Goal: Task Accomplishment & Management: Use online tool/utility

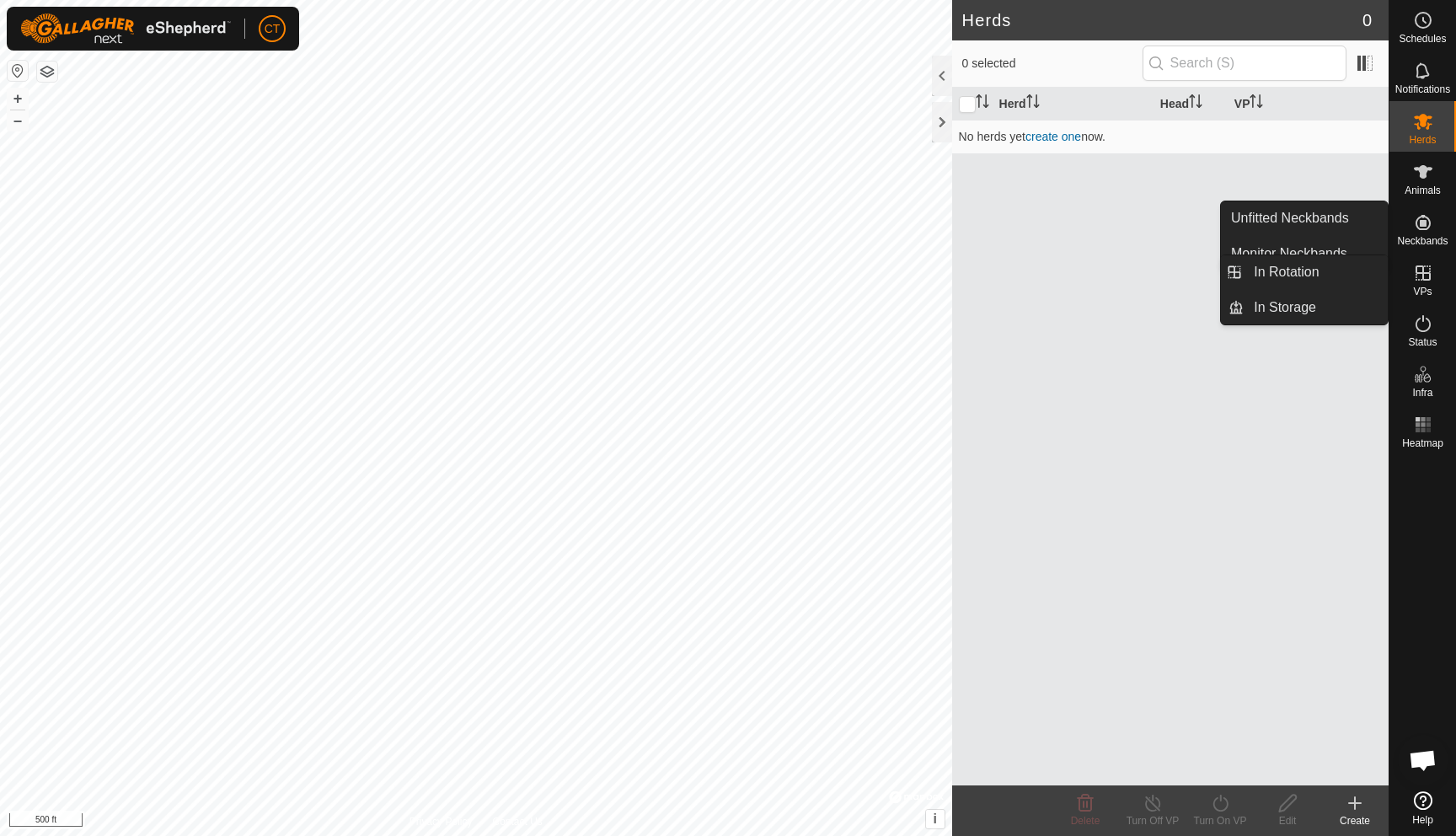
click at [1078, 282] on icon at bounding box center [1423, 272] width 20 height 20
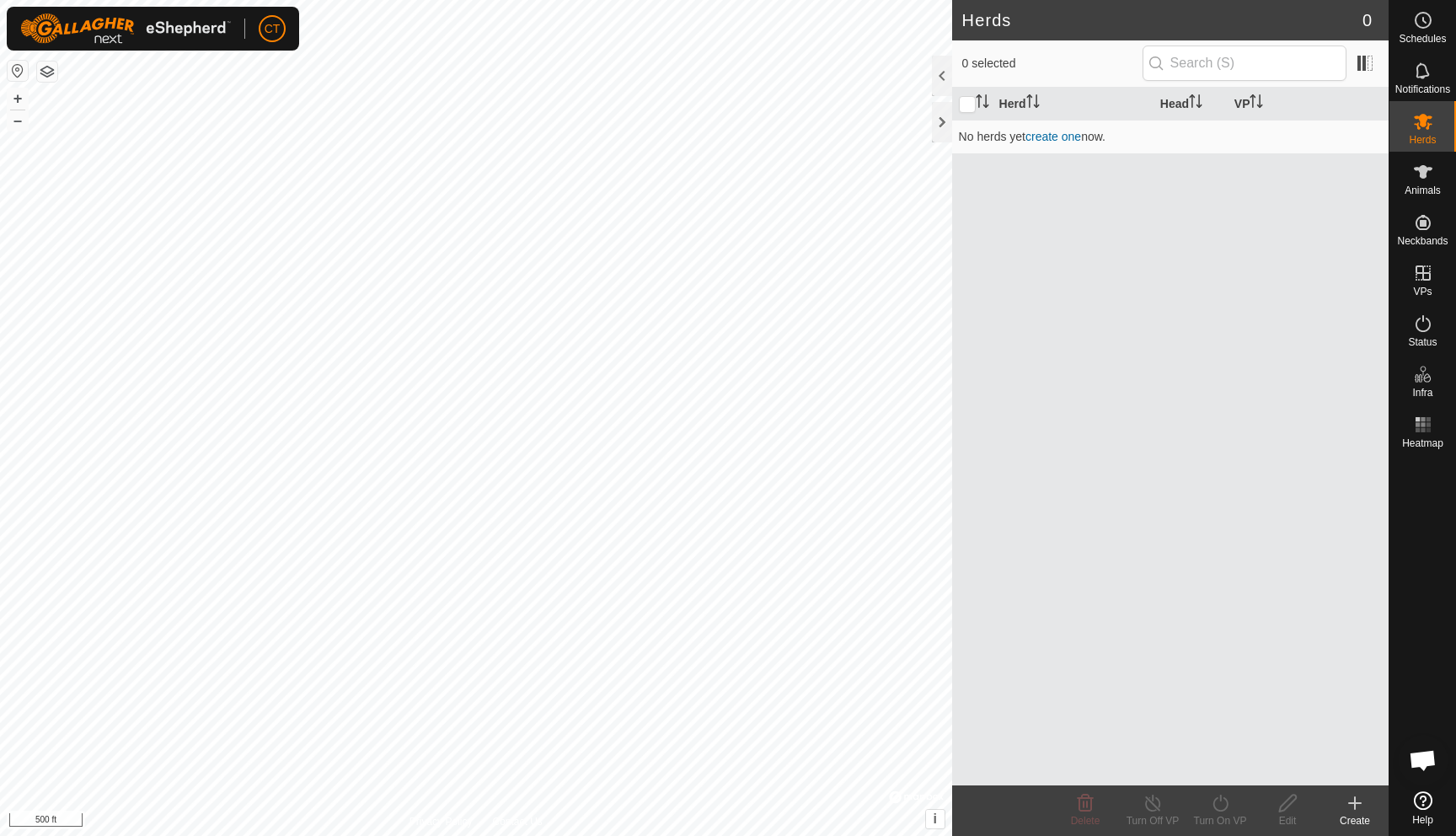
click at [1078, 728] on icon at bounding box center [1355, 804] width 0 height 12
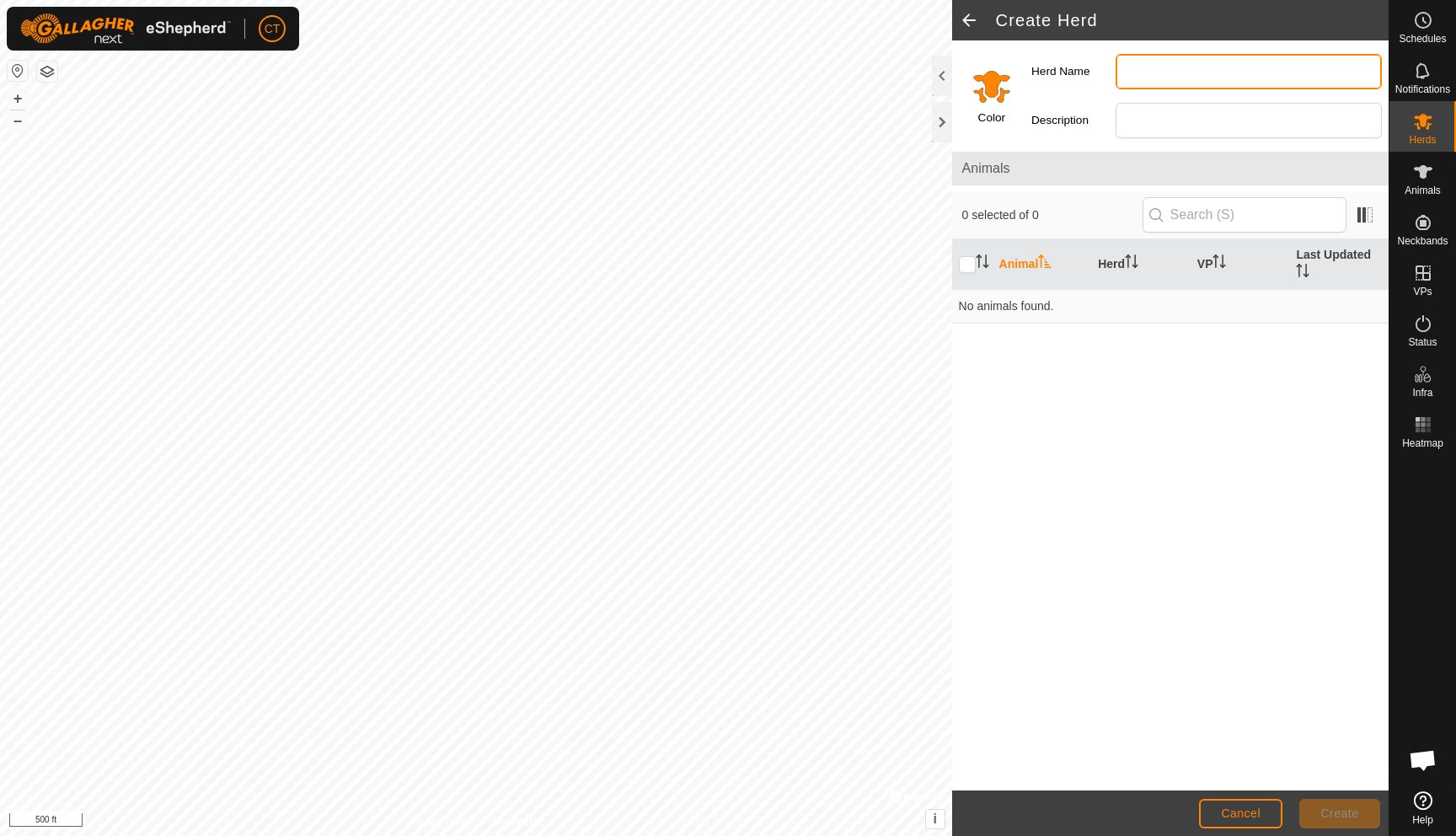
click at [1078, 83] on input "Herd Name" at bounding box center [1248, 72] width 266 height 36
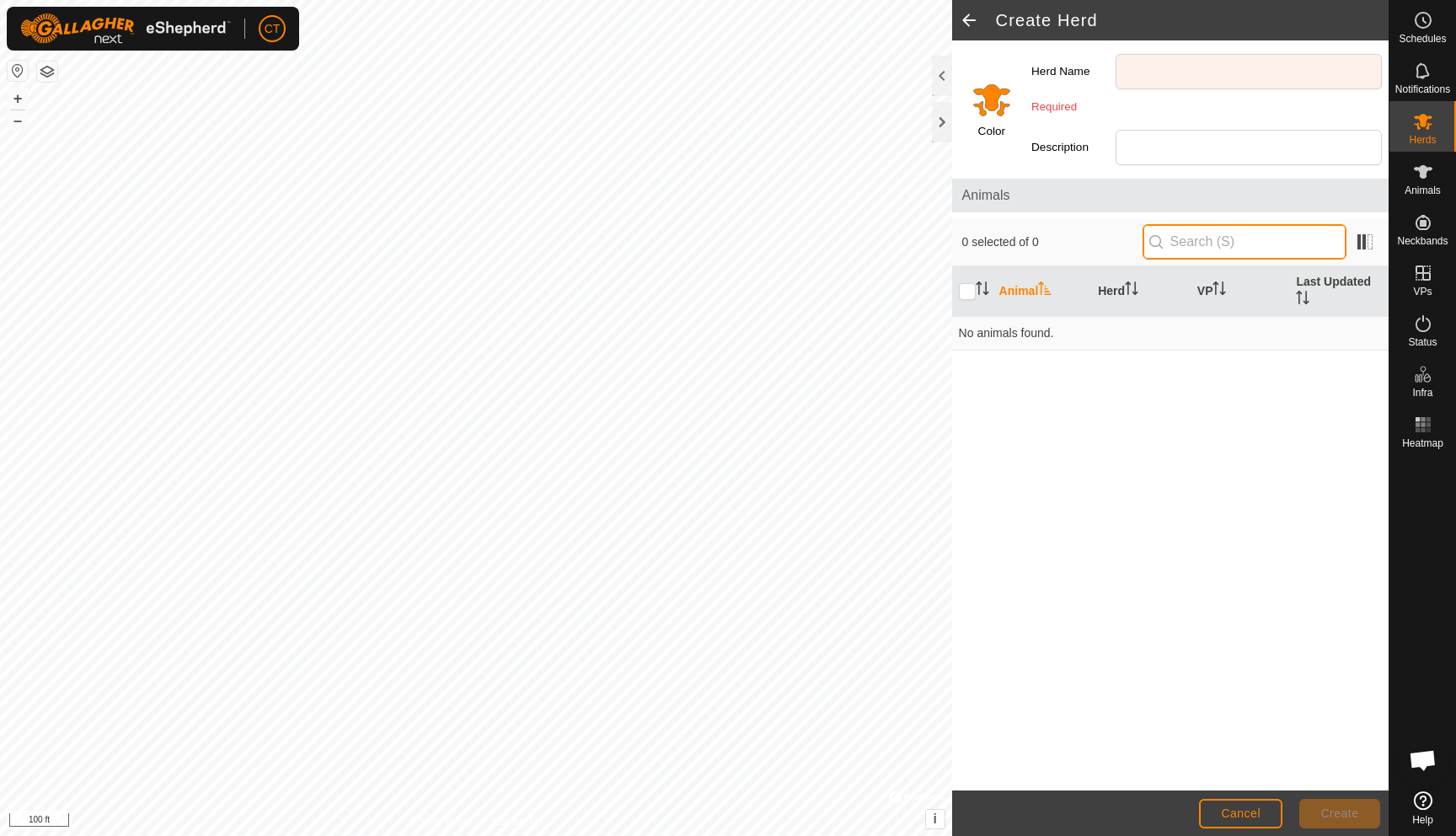
click at [1078, 257] on input "text" at bounding box center [1245, 242] width 204 height 36
click at [1078, 147] on input "Description" at bounding box center [1248, 147] width 266 height 36
click at [1078, 76] on input "Herd Name" at bounding box center [1248, 72] width 266 height 36
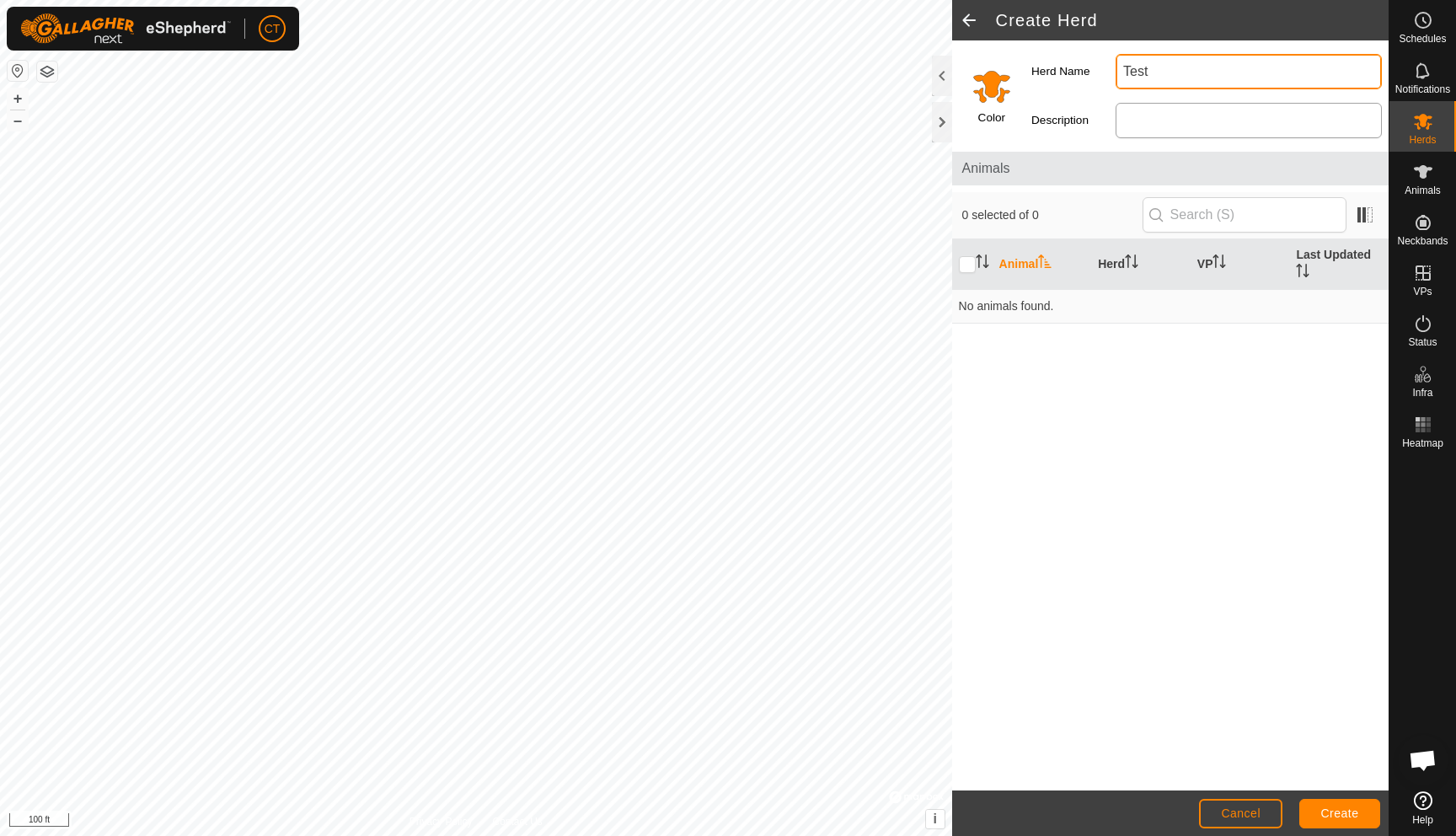
type input "Test"
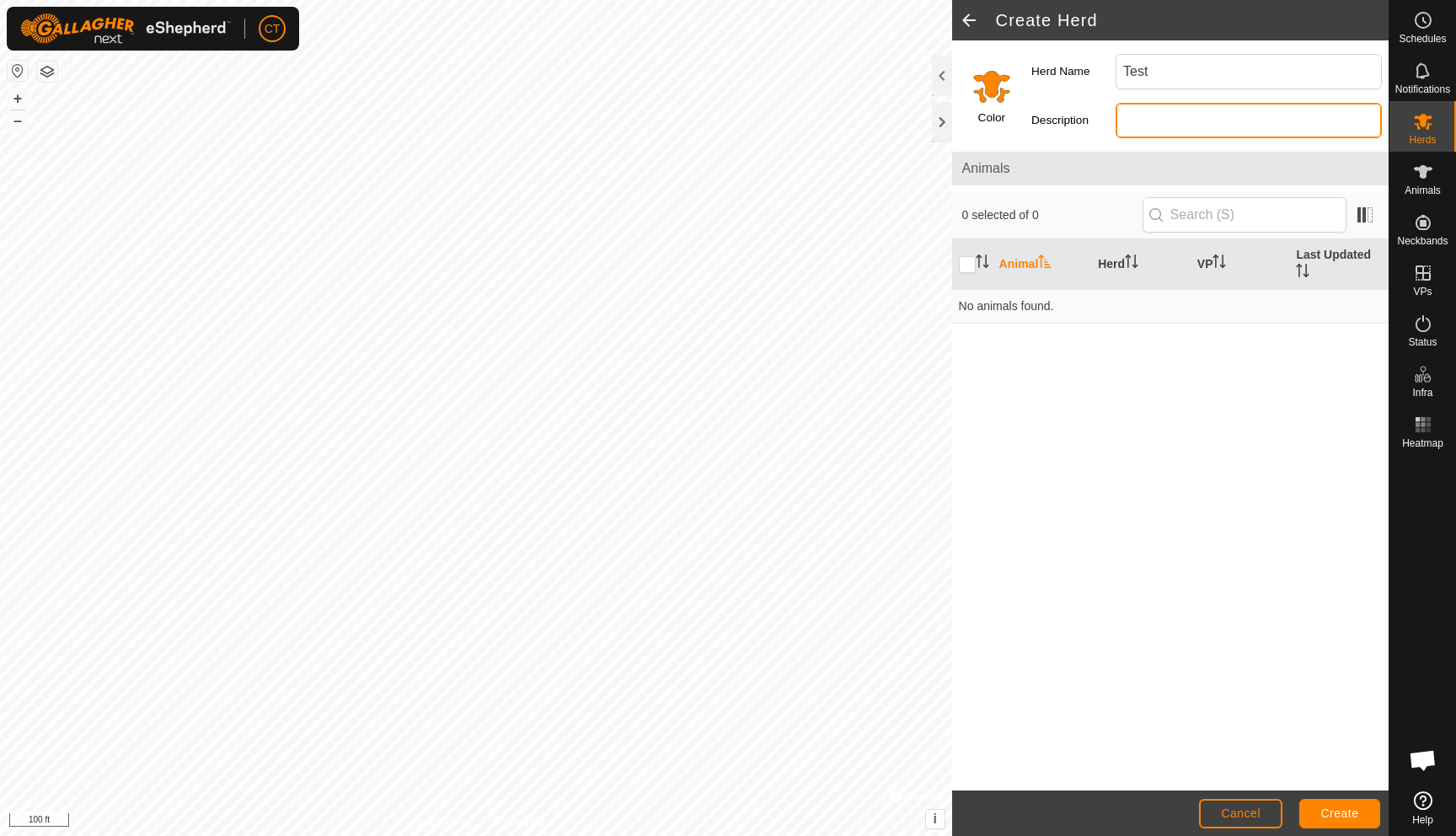
click at [1078, 121] on input "Description" at bounding box center [1248, 120] width 266 height 36
click at [1078, 230] on input "text" at bounding box center [1245, 215] width 204 height 36
click at [1078, 330] on div "Animal Herd VP Last Updated No animals found." at bounding box center [1171, 515] width 436 height 552
click at [1078, 728] on button "Create" at bounding box center [1340, 814] width 81 height 30
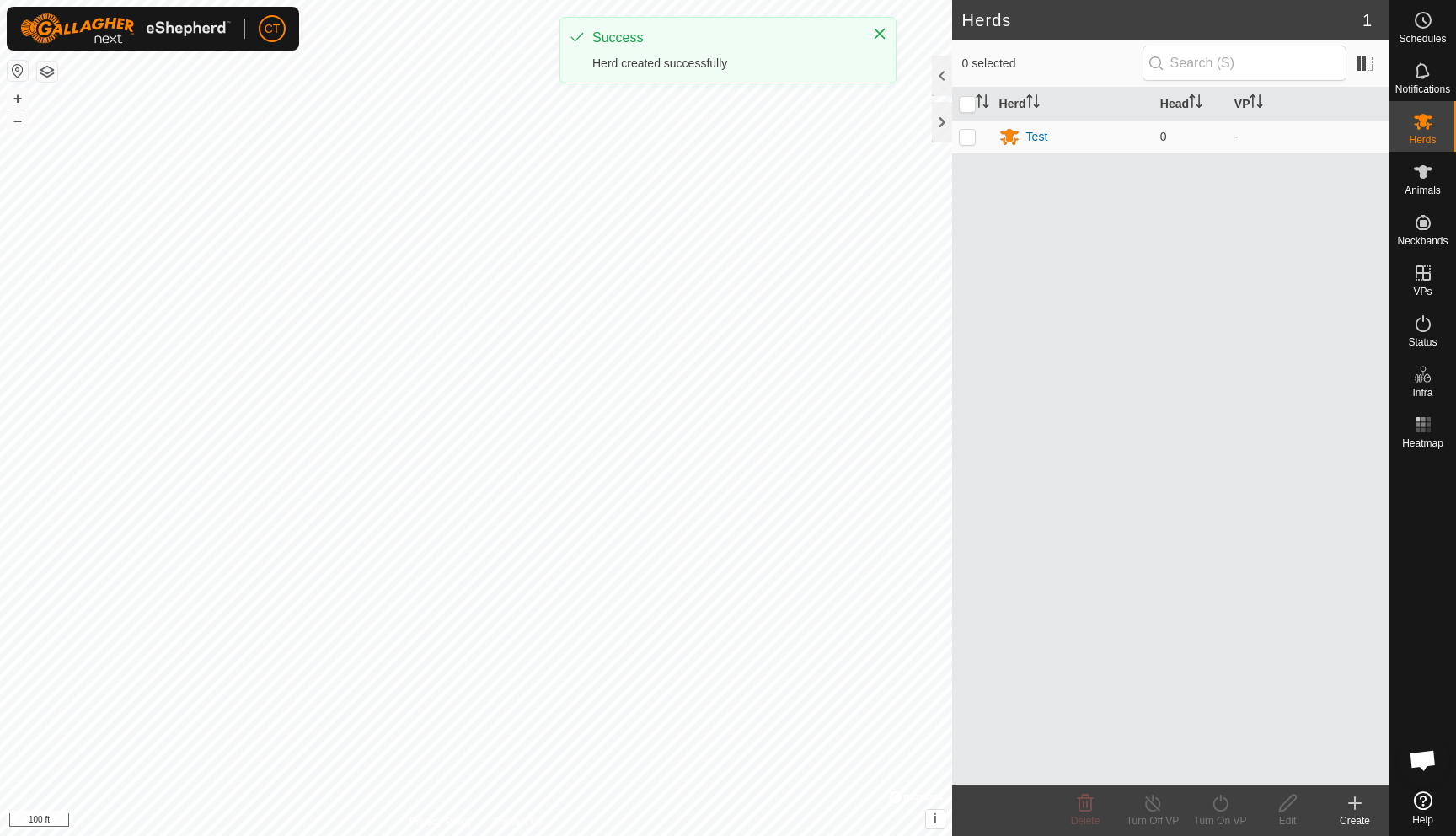
click at [1078, 728] on icon at bounding box center [1355, 803] width 20 height 20
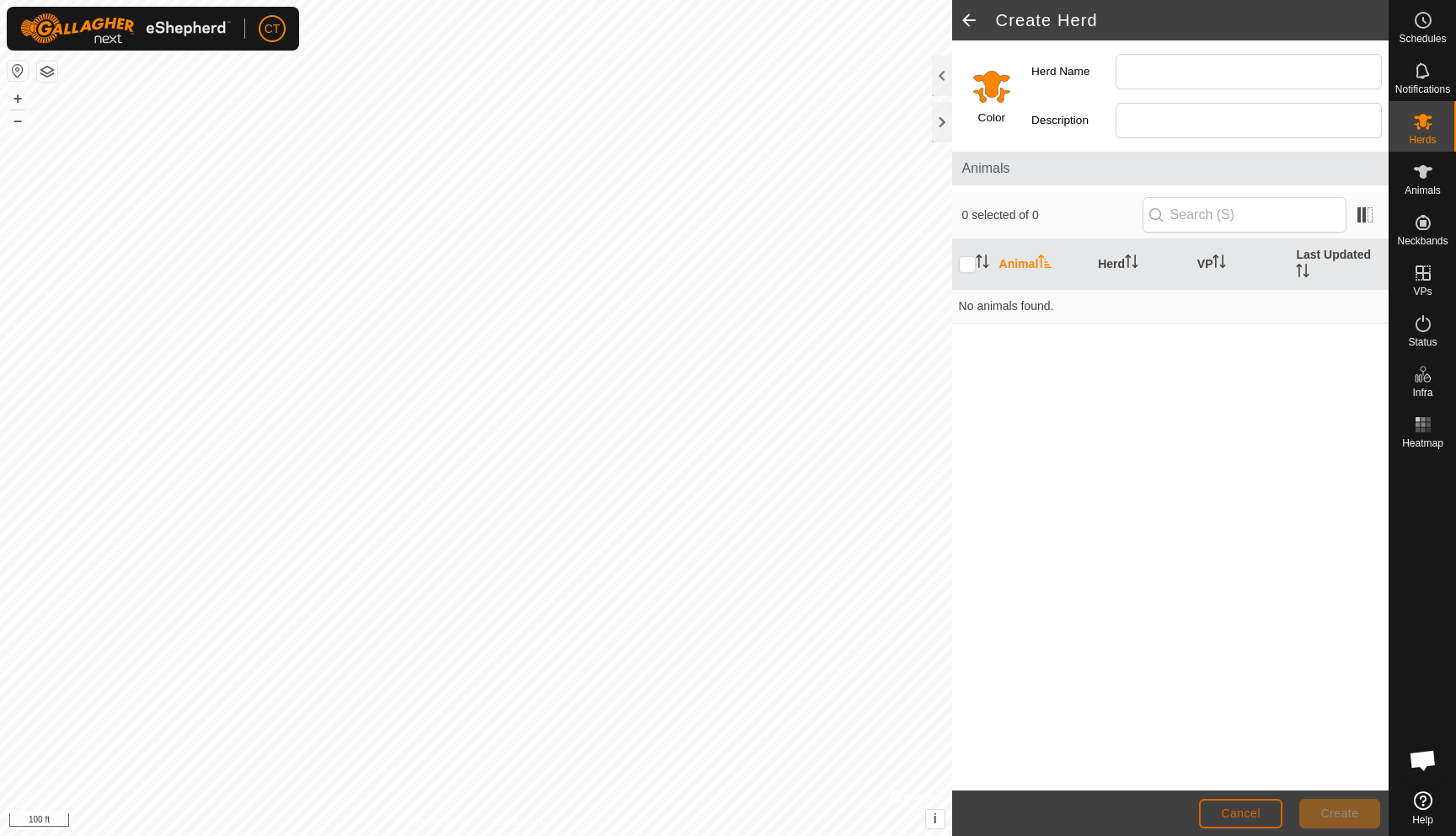
click at [1078, 728] on button "Cancel" at bounding box center [1241, 814] width 84 height 30
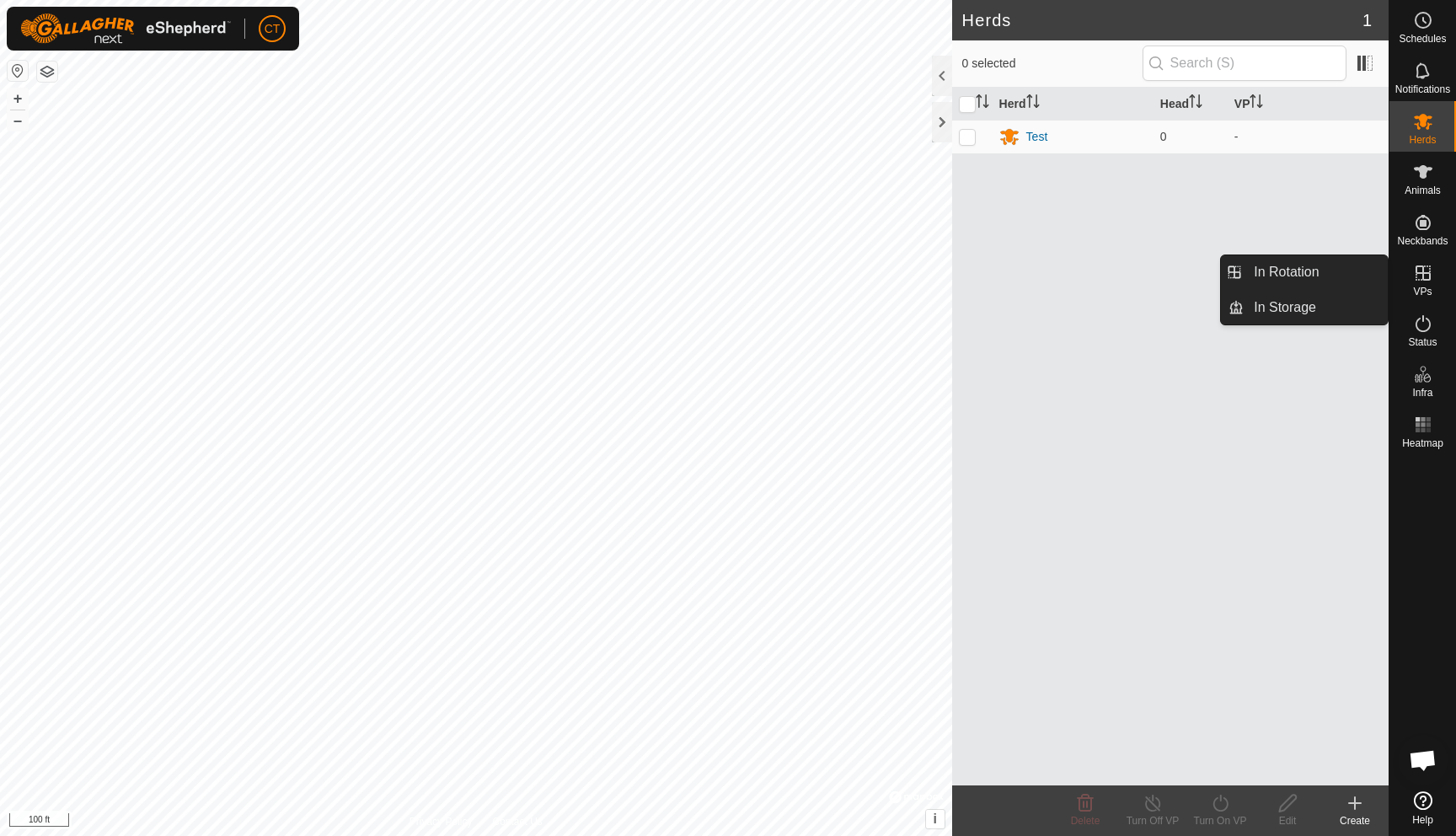
click at [1078, 286] on span "VPs" at bounding box center [1422, 291] width 18 height 10
click at [1078, 275] on es-virtualpaddocks-svg-icon at bounding box center [1423, 273] width 31 height 27
click at [1078, 275] on icon at bounding box center [1423, 272] width 20 height 20
click at [1078, 286] on span "VPs" at bounding box center [1422, 291] width 18 height 10
click at [1078, 296] on span "VPs" at bounding box center [1422, 291] width 18 height 10
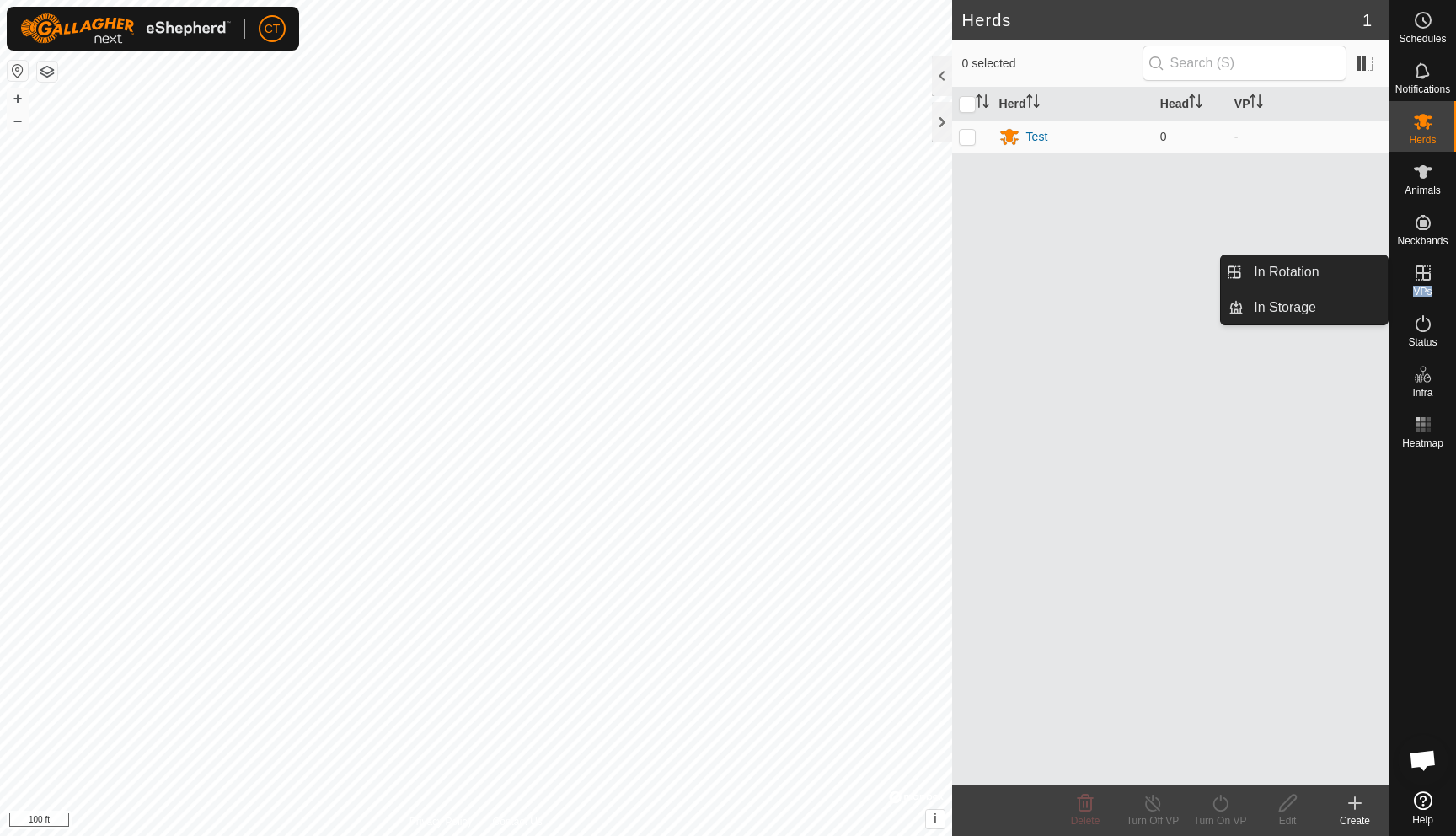
click at [1078, 296] on span "VPs" at bounding box center [1422, 291] width 18 height 10
click at [1078, 266] on link "In Rotation" at bounding box center [1316, 272] width 144 height 34
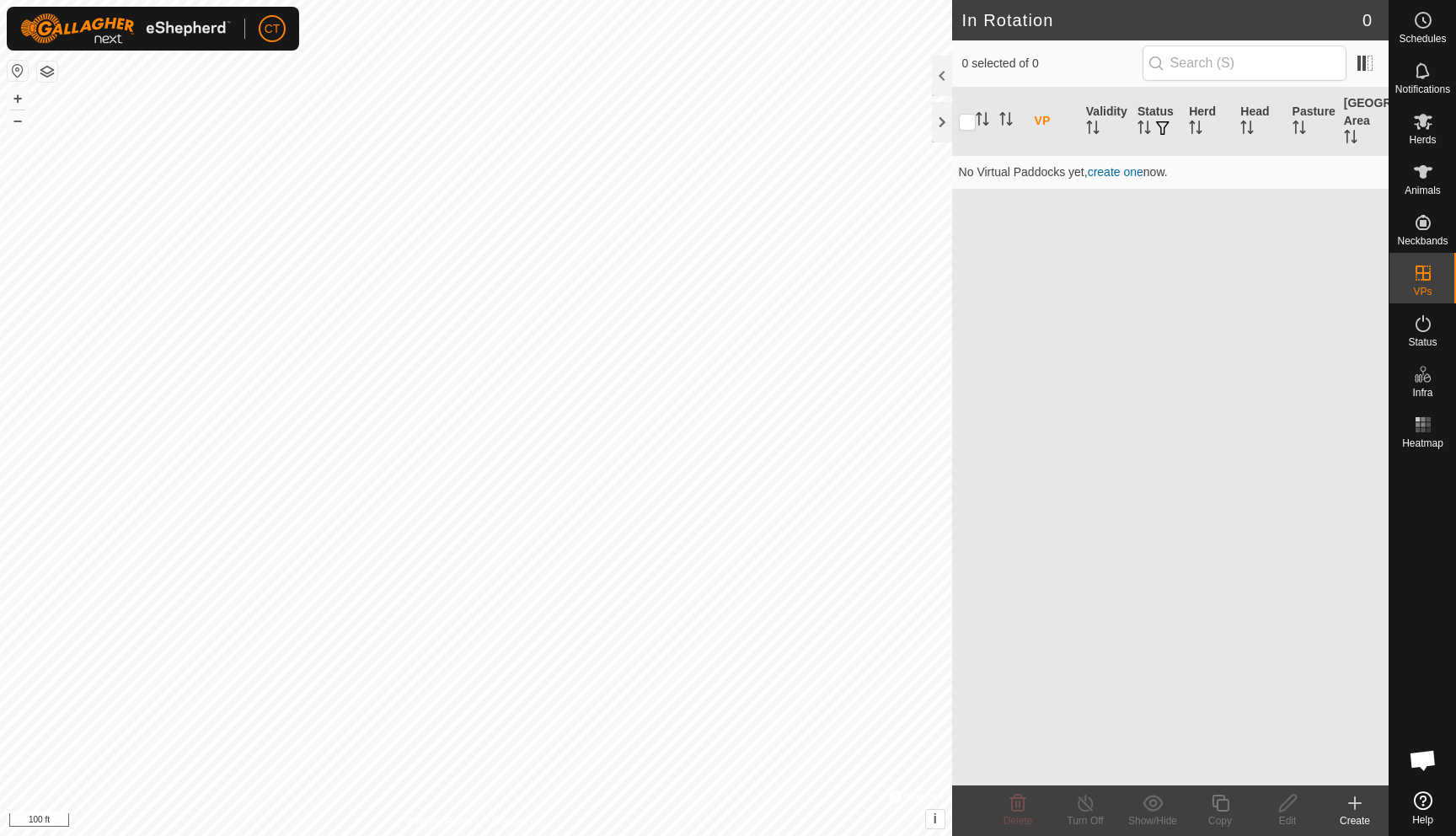
click at [1078, 728] on icon at bounding box center [1355, 803] width 20 height 20
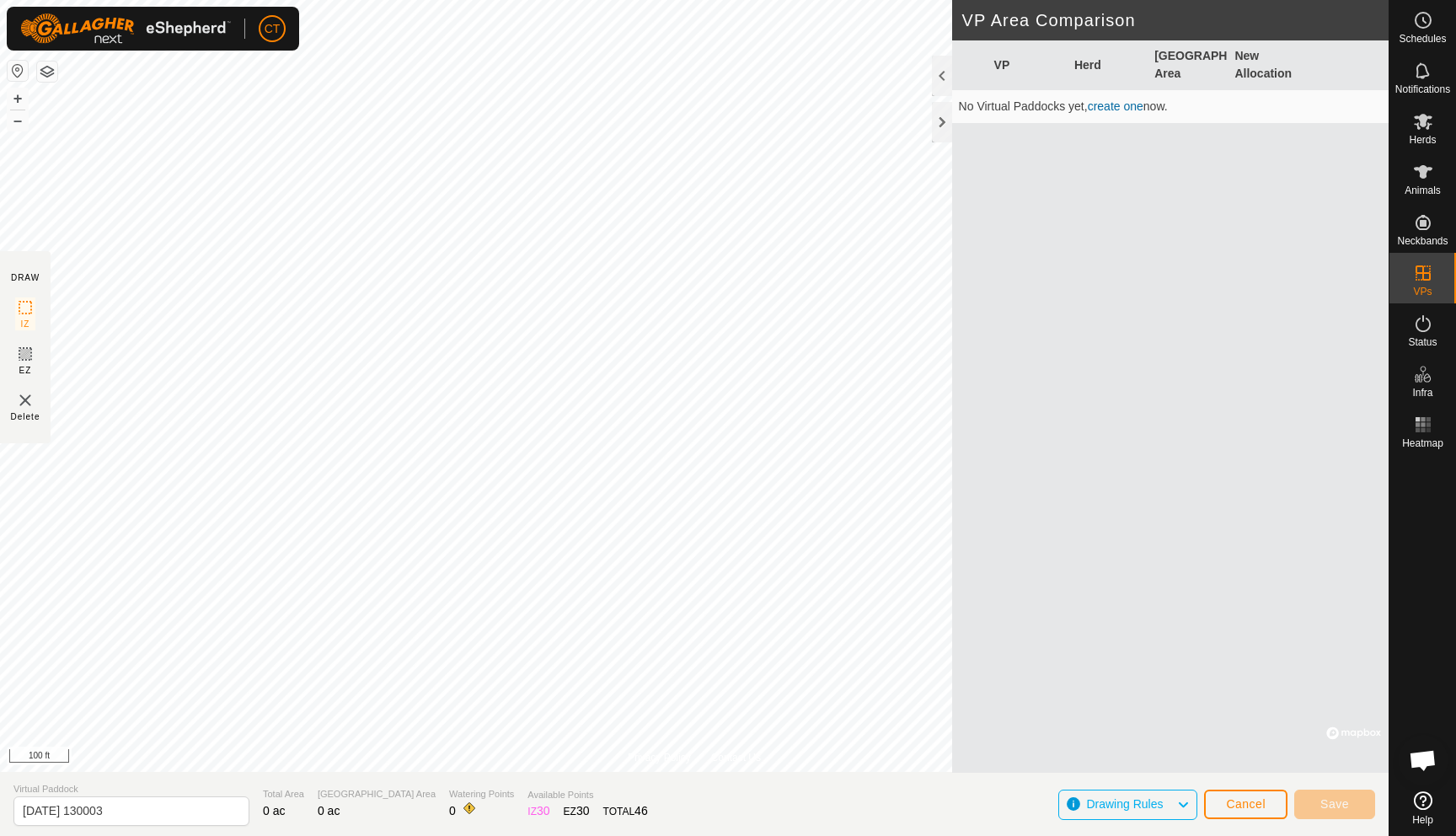
click at [1078, 103] on link "create one" at bounding box center [1116, 106] width 56 height 13
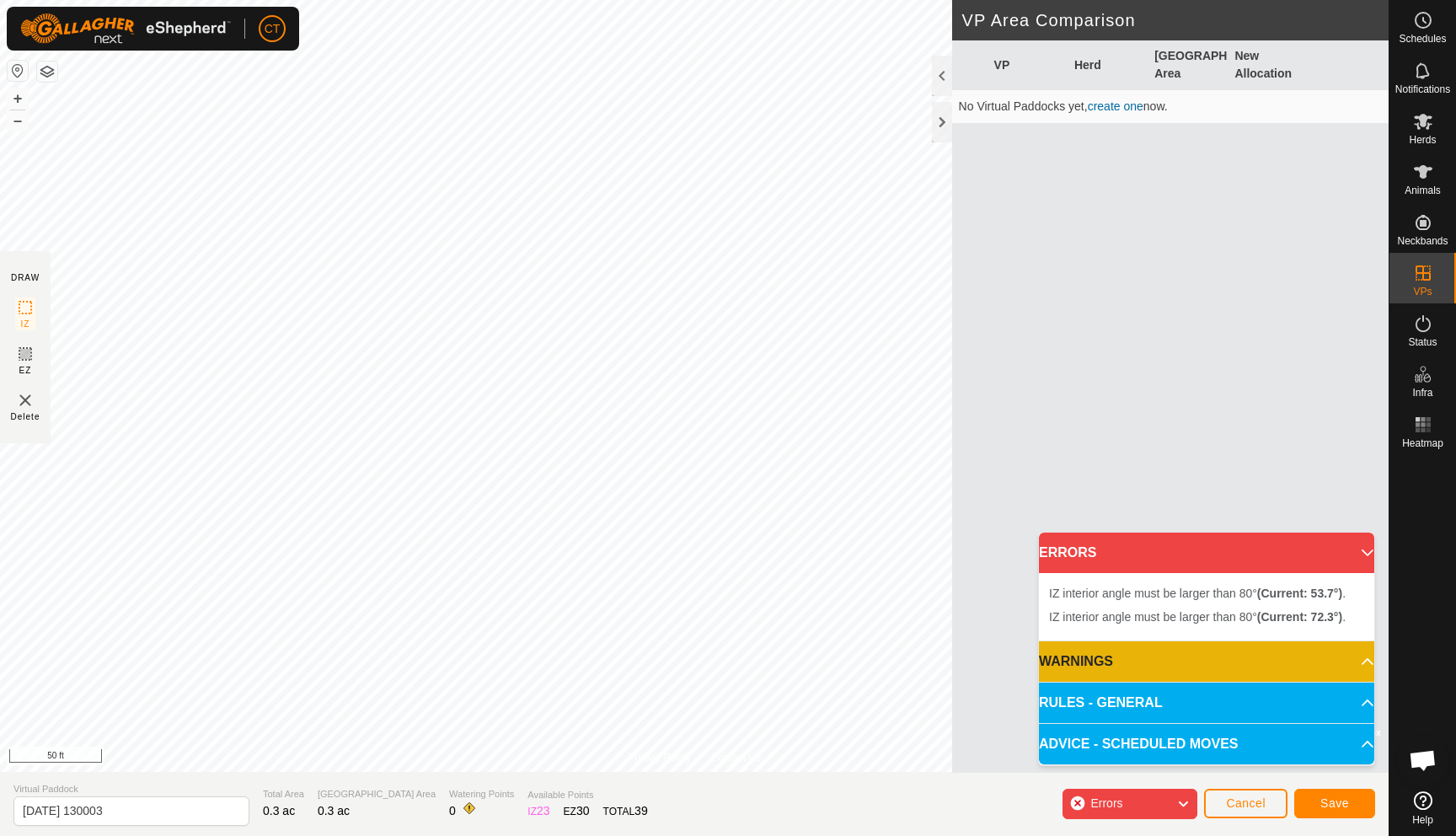
click at [32, 403] on img at bounding box center [24, 400] width 20 height 20
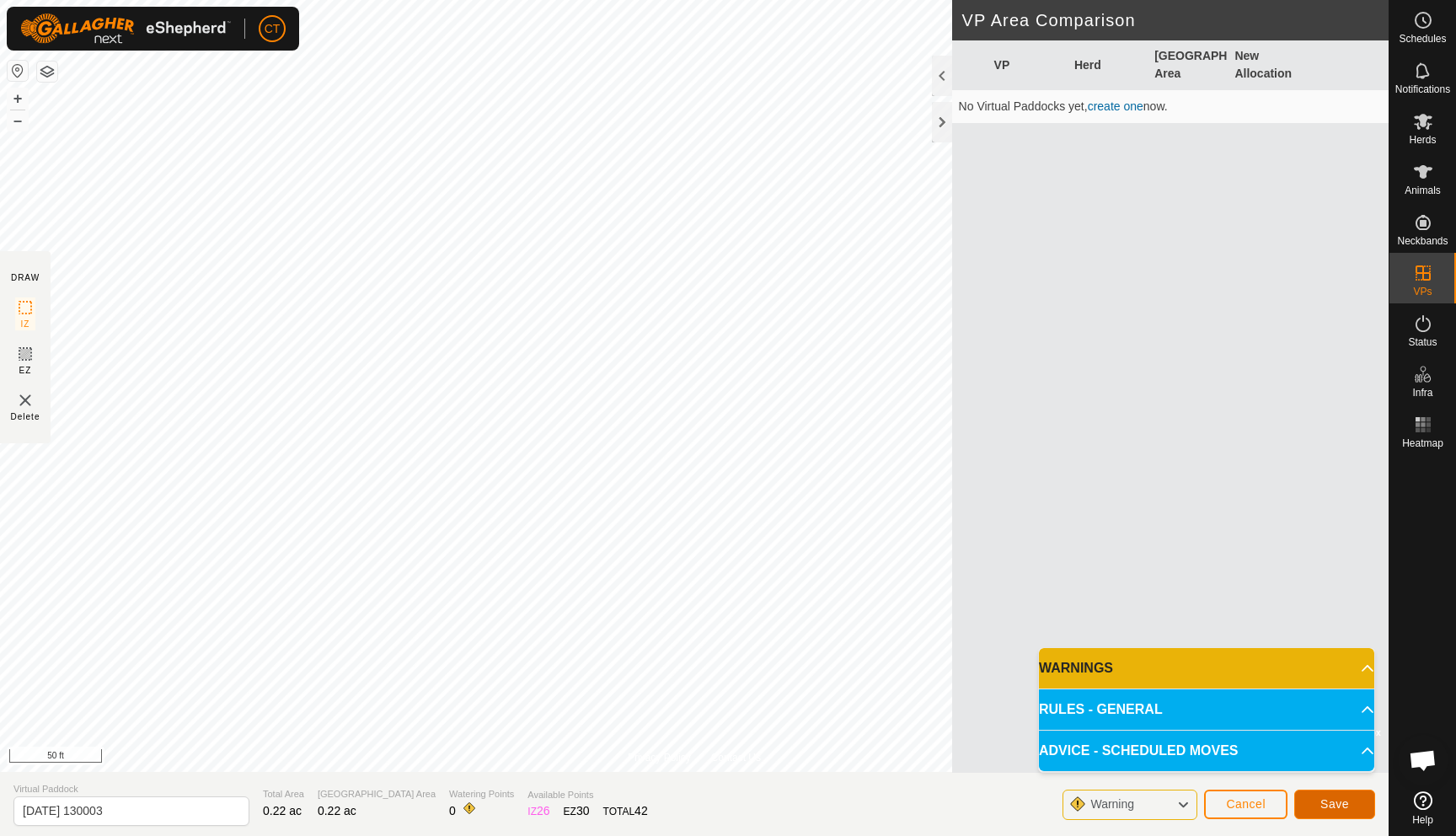
click at [1078, 728] on button "Save" at bounding box center [1335, 805] width 81 height 30
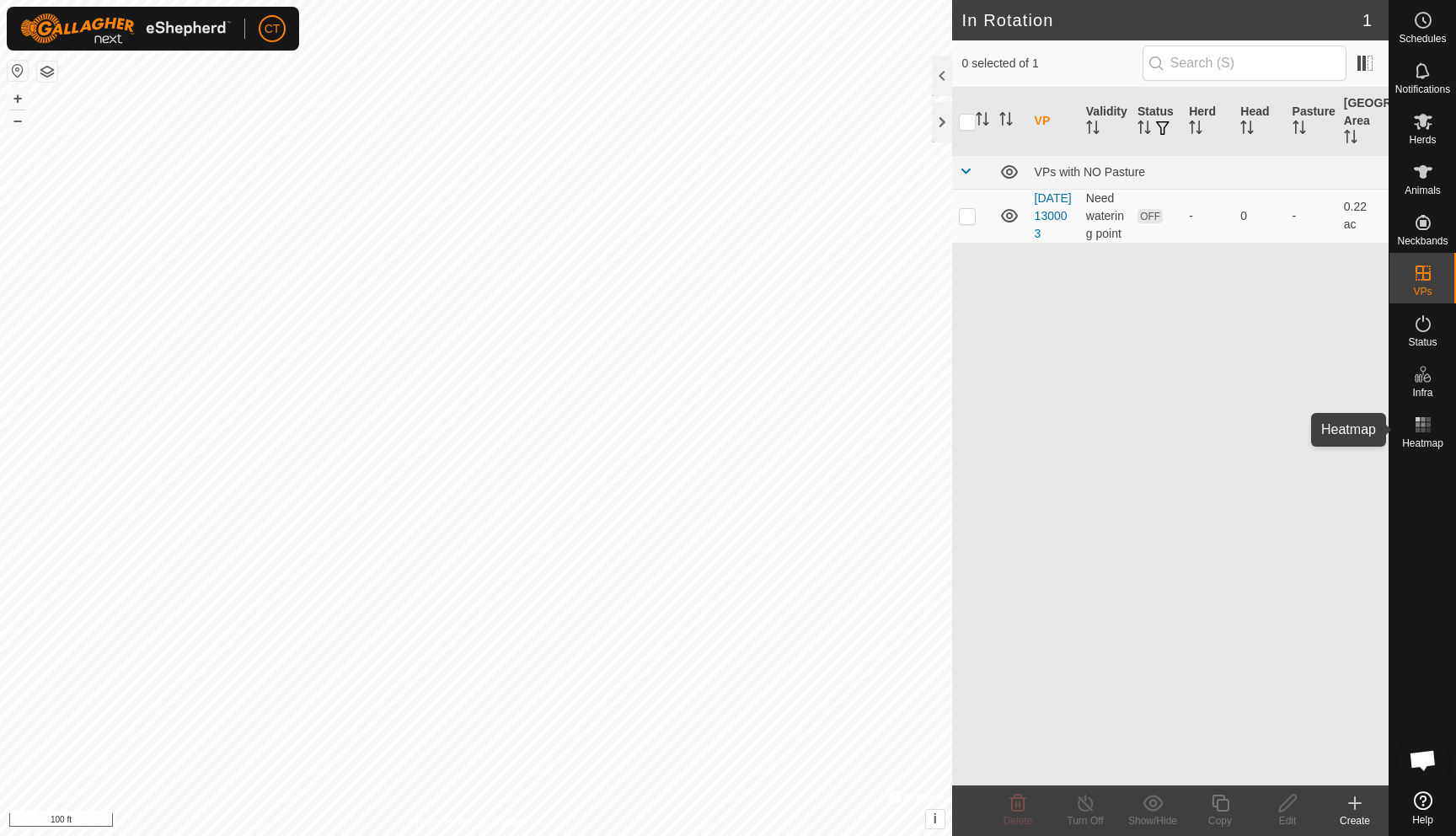
click at [1078, 426] on rect at bounding box center [1418, 424] width 4 height 4
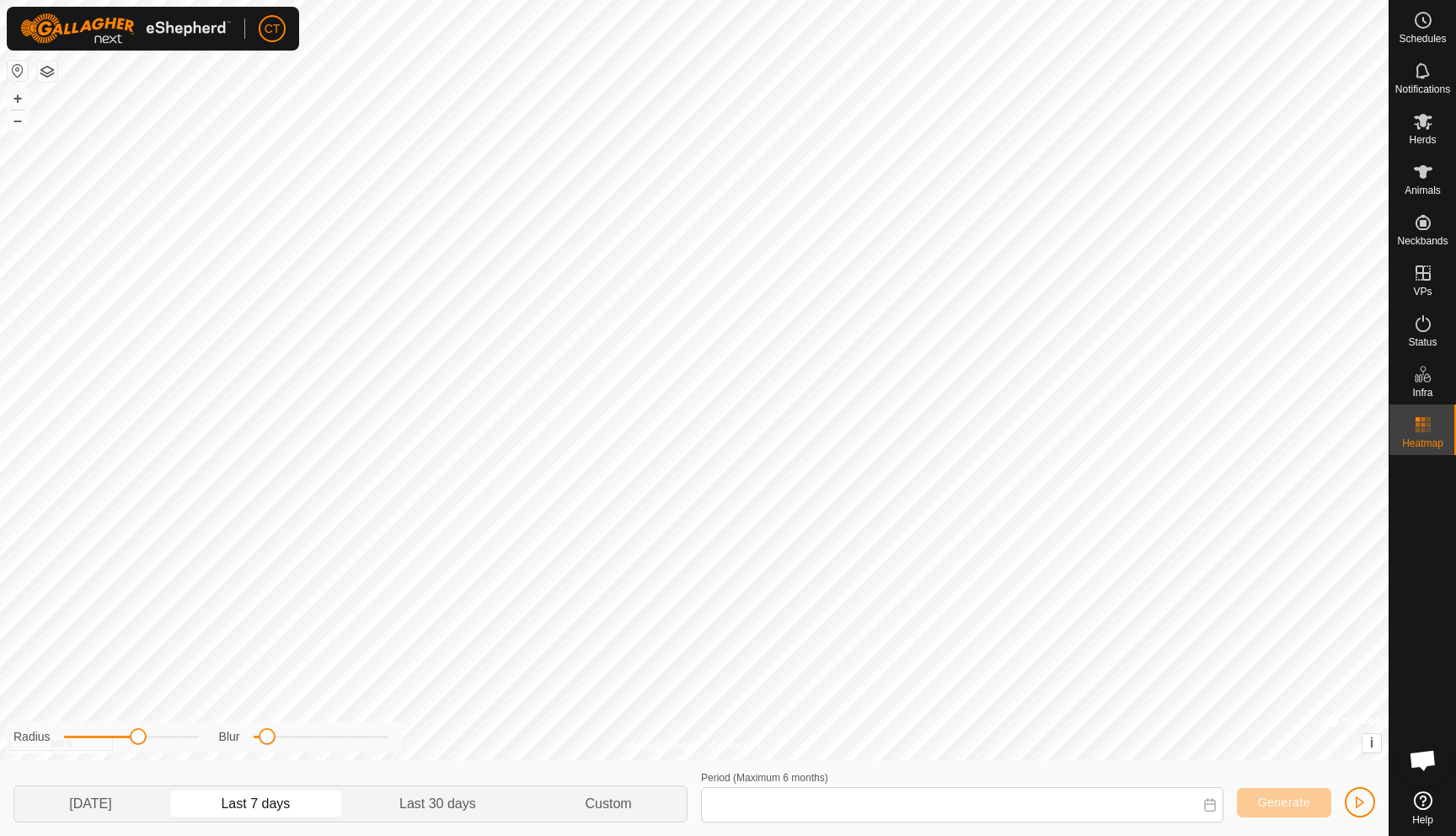
type input "[DATE] - [DATE]"
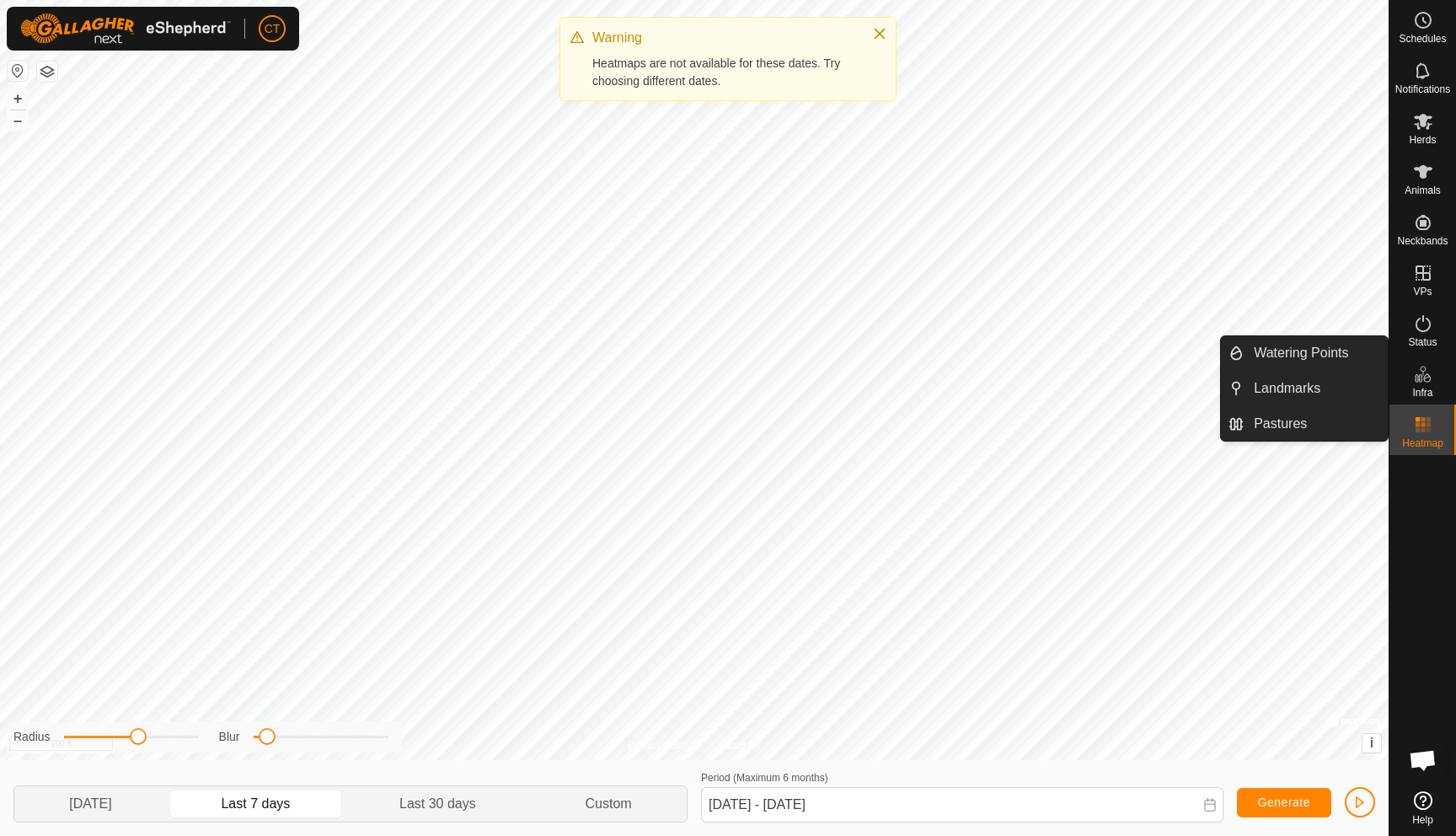
click at [1078, 397] on span "Infra" at bounding box center [1422, 393] width 20 height 10
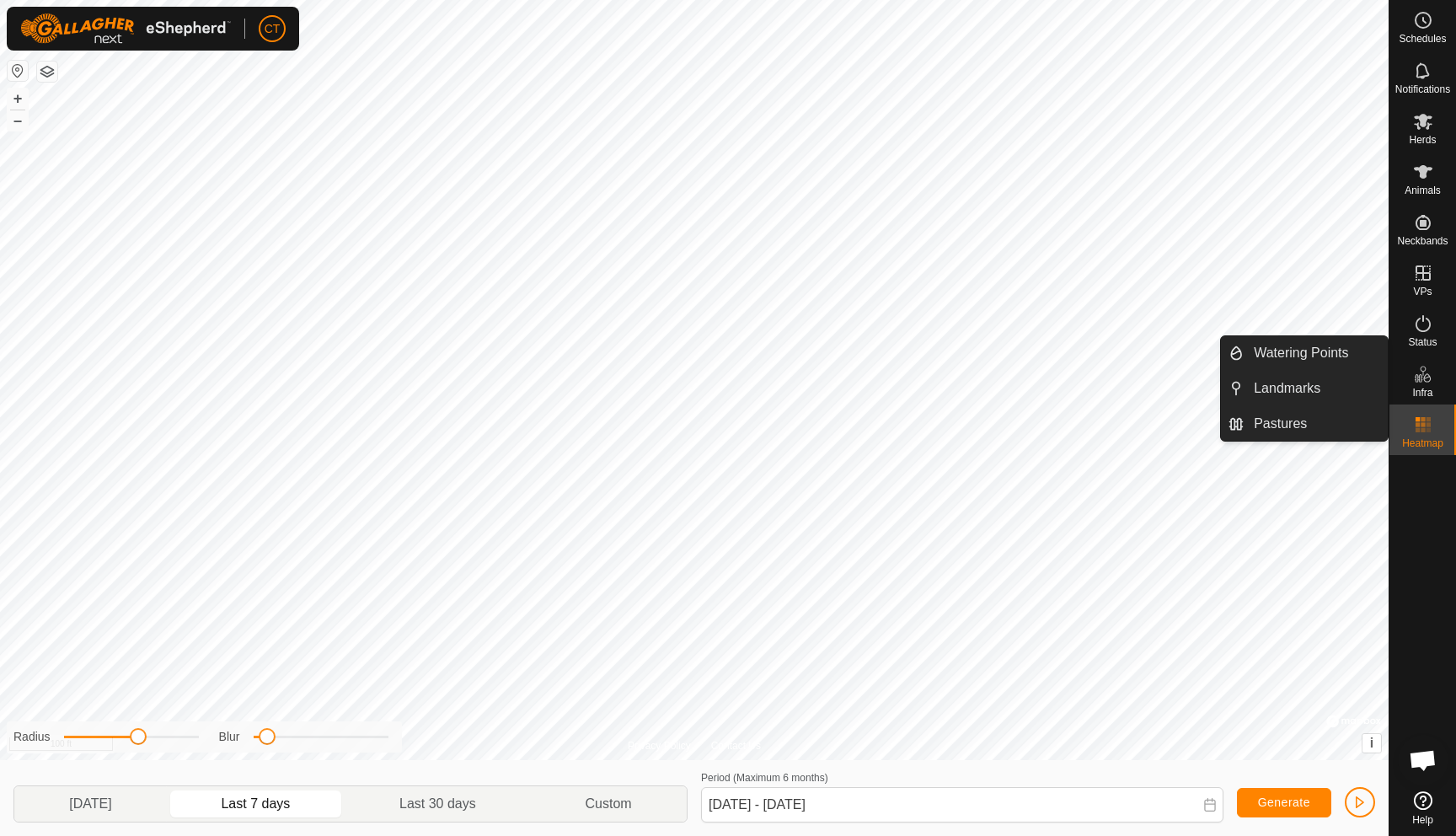
click at [1078, 377] on icon at bounding box center [1423, 373] width 20 height 20
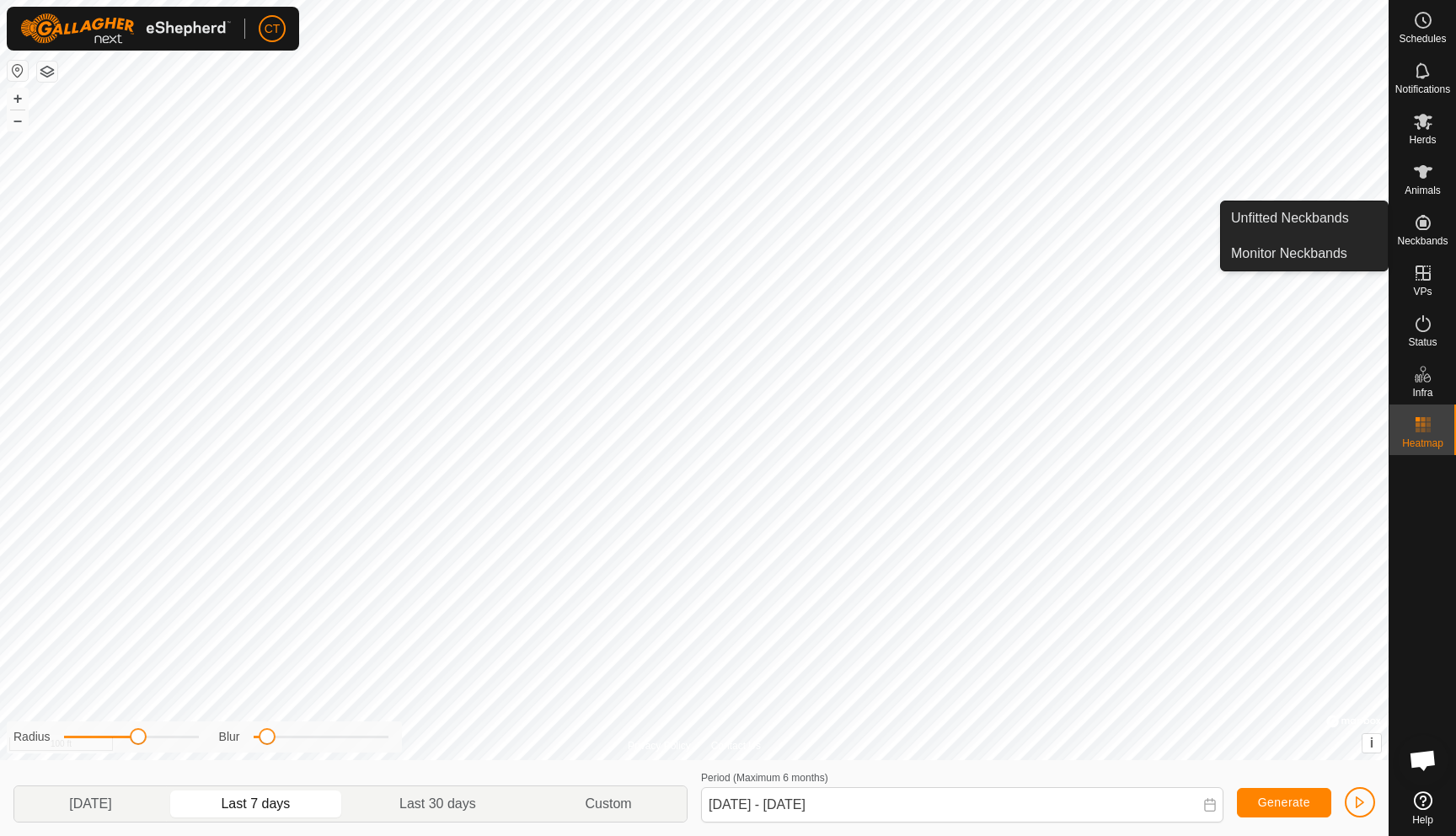
click at [1078, 234] on es-neckbands-svg-icon at bounding box center [1423, 223] width 31 height 27
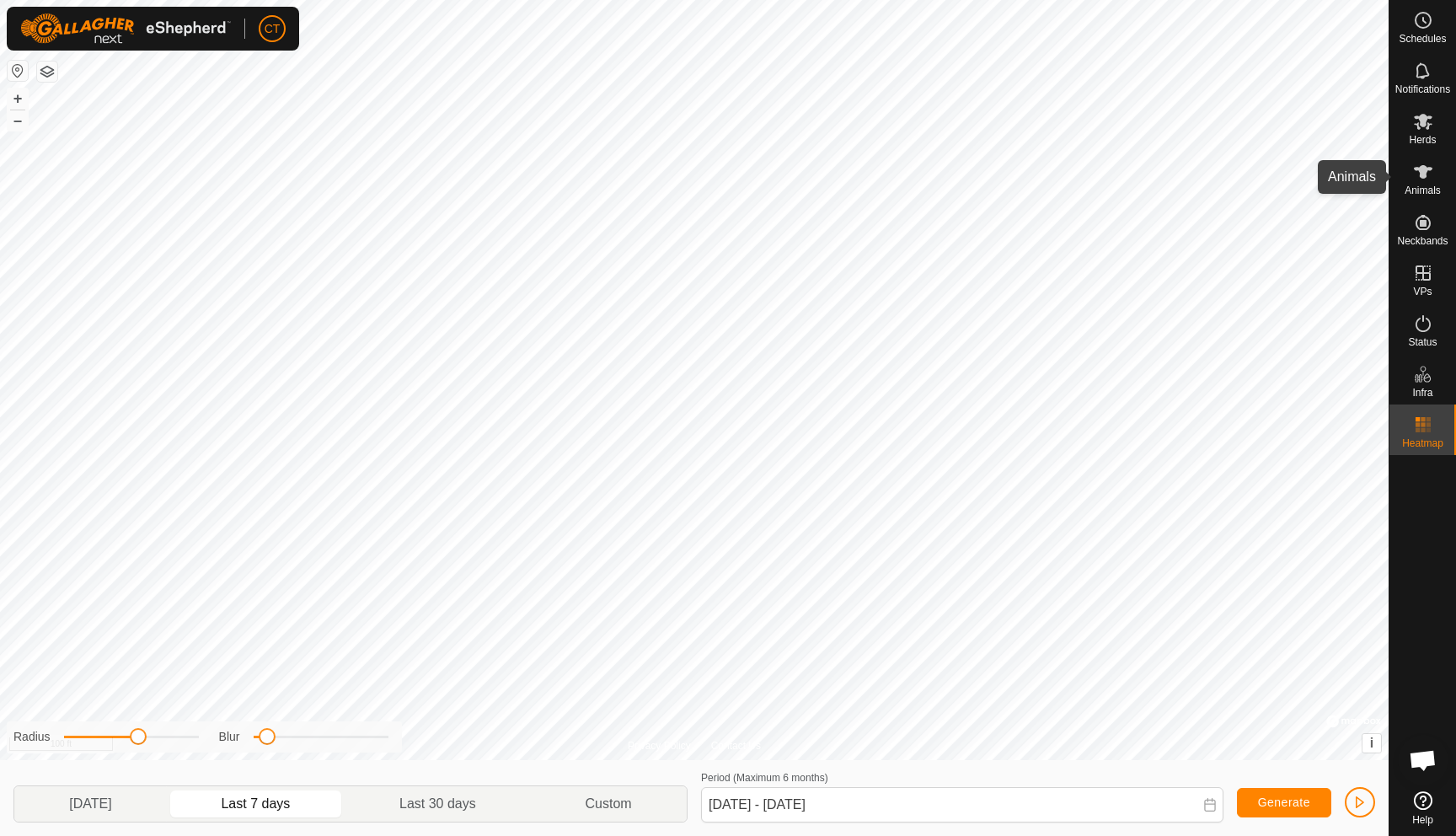
click at [1078, 182] on icon at bounding box center [1423, 171] width 20 height 20
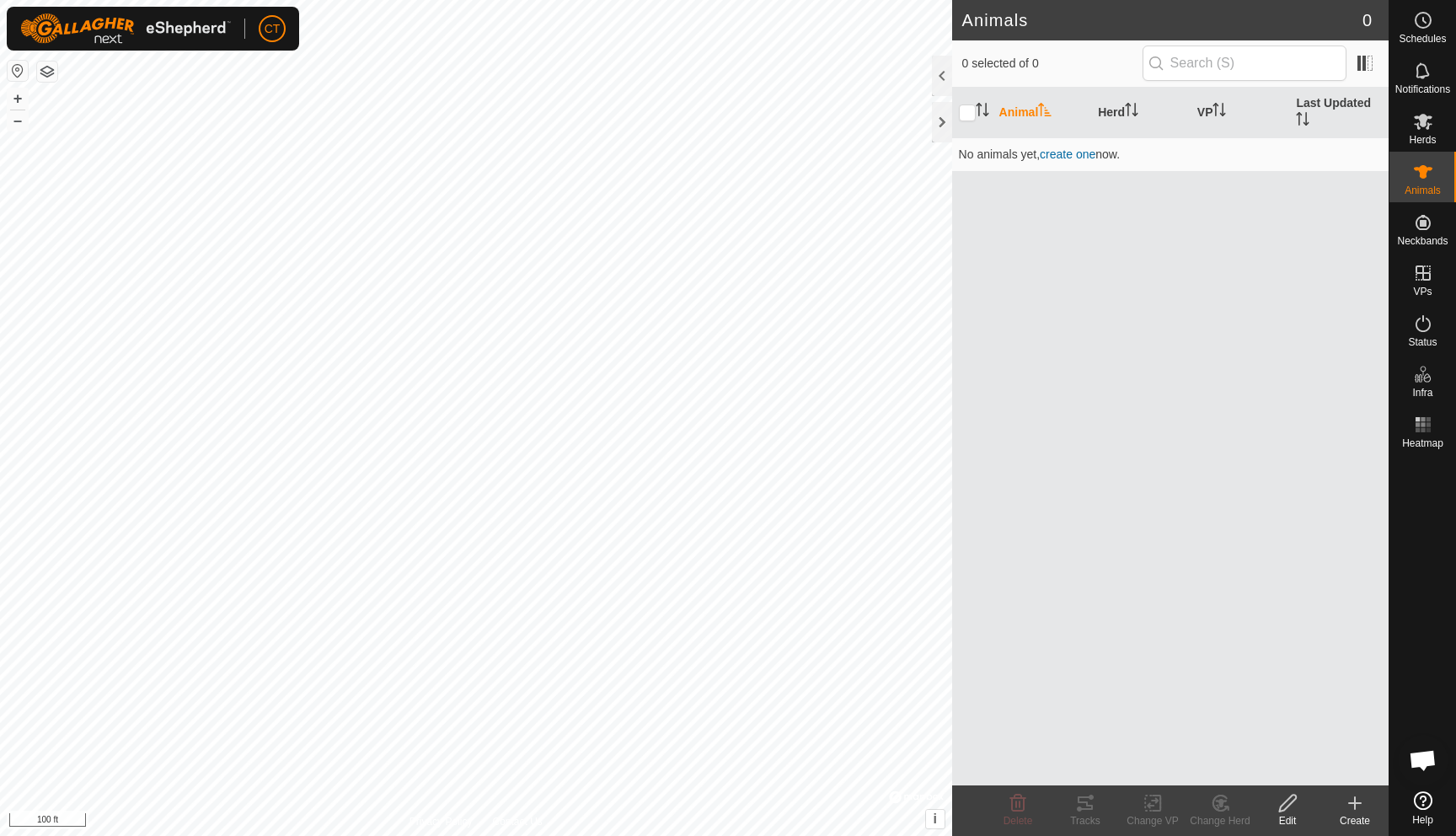
click at [1078, 728] on create-svg-icon at bounding box center [1355, 803] width 67 height 20
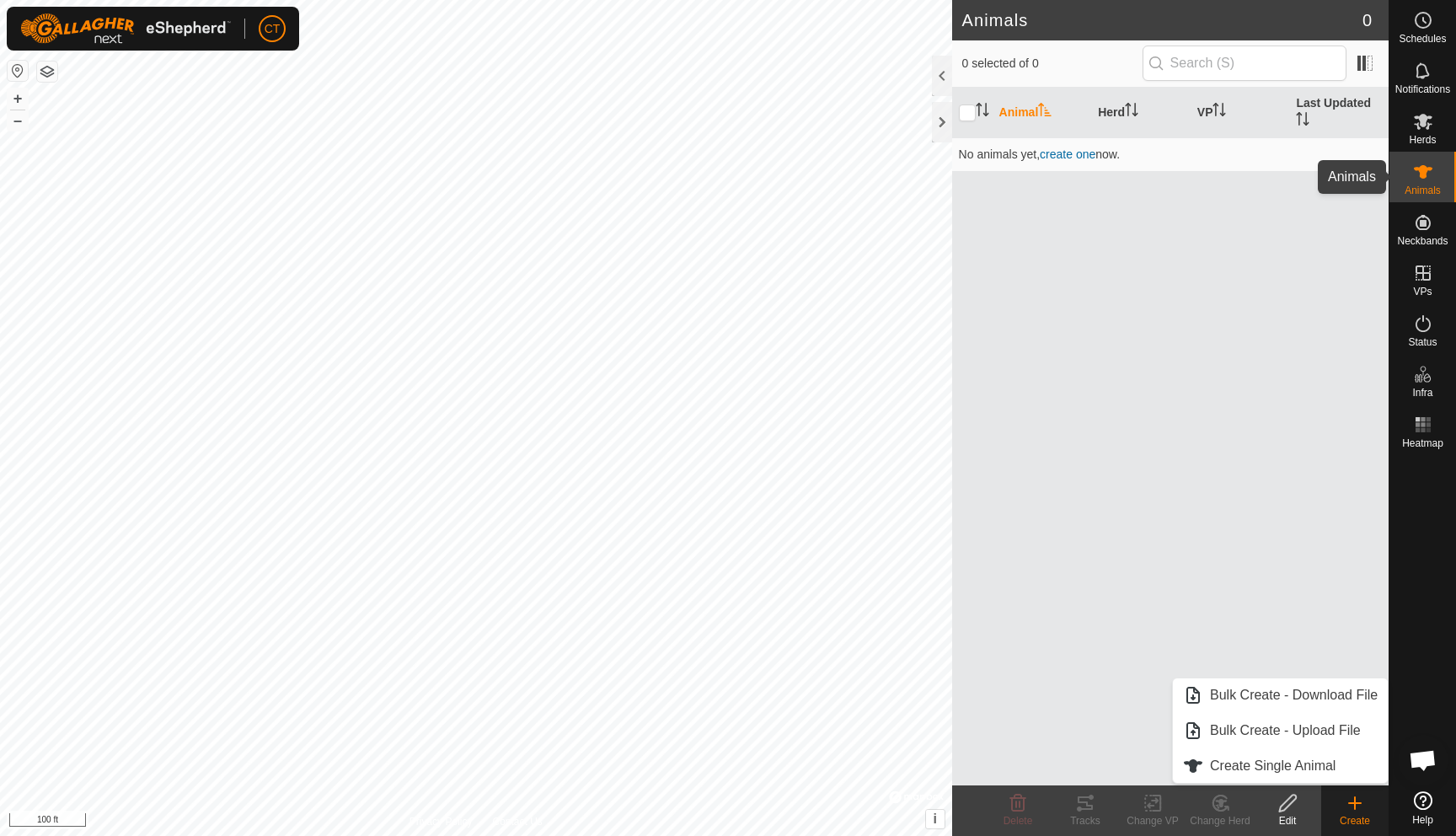
click at [1078, 173] on icon at bounding box center [1423, 171] width 18 height 13
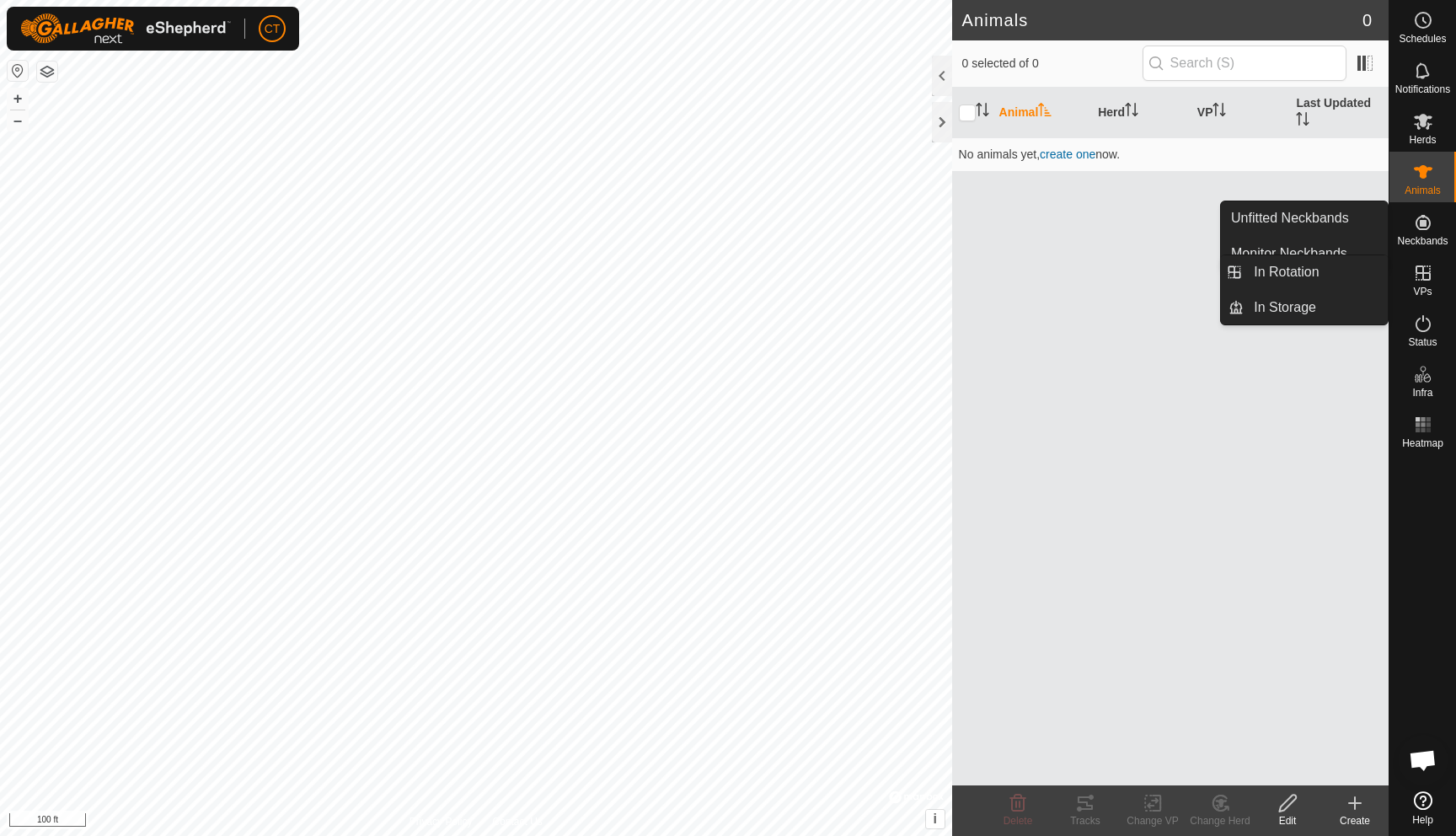
click at [1078, 284] on es-virtualpaddocks-svg-icon at bounding box center [1423, 273] width 31 height 27
click at [1078, 277] on link "In Rotation" at bounding box center [1316, 272] width 144 height 34
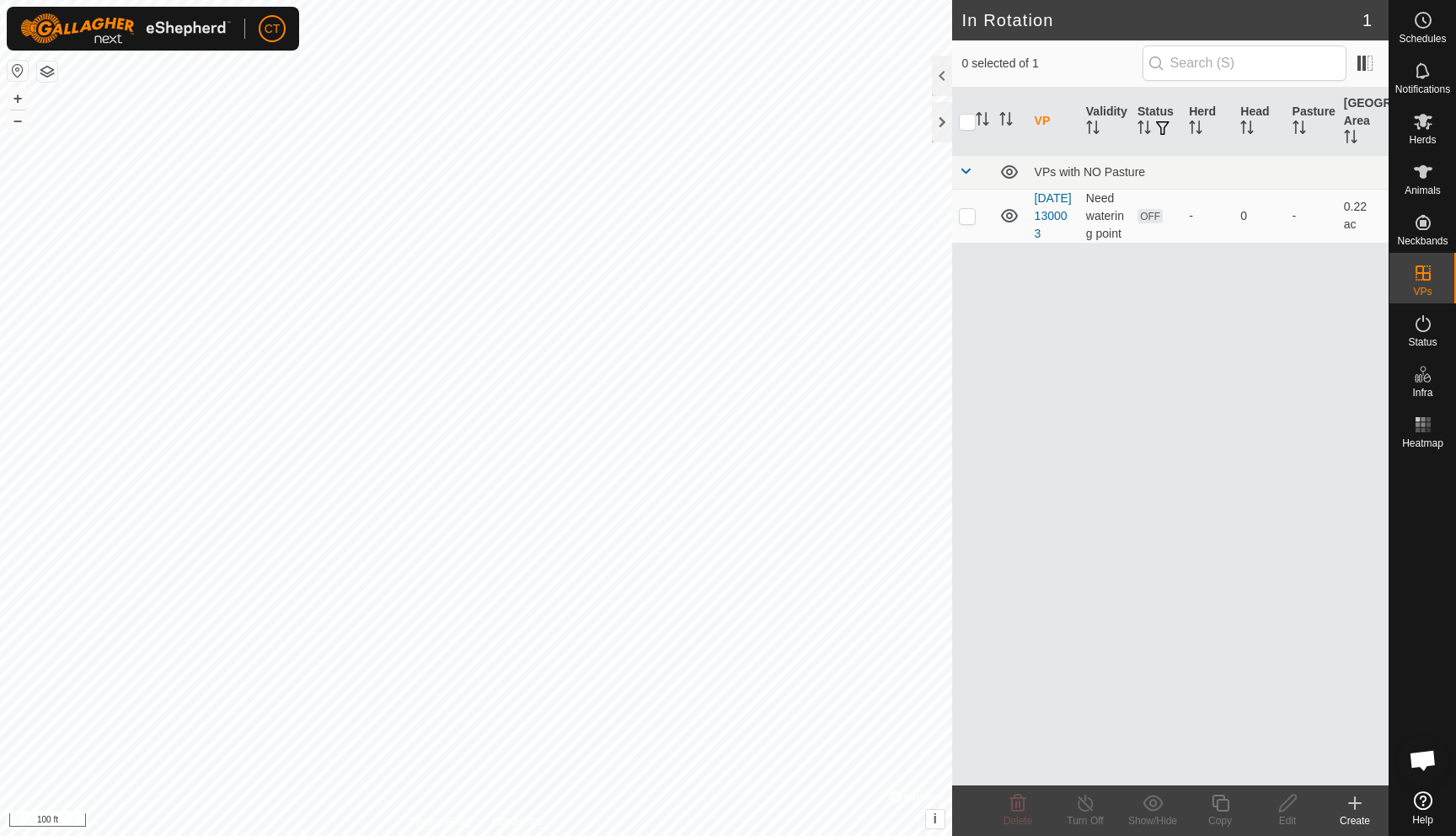
click at [1078, 728] on icon at bounding box center [1355, 803] width 20 height 20
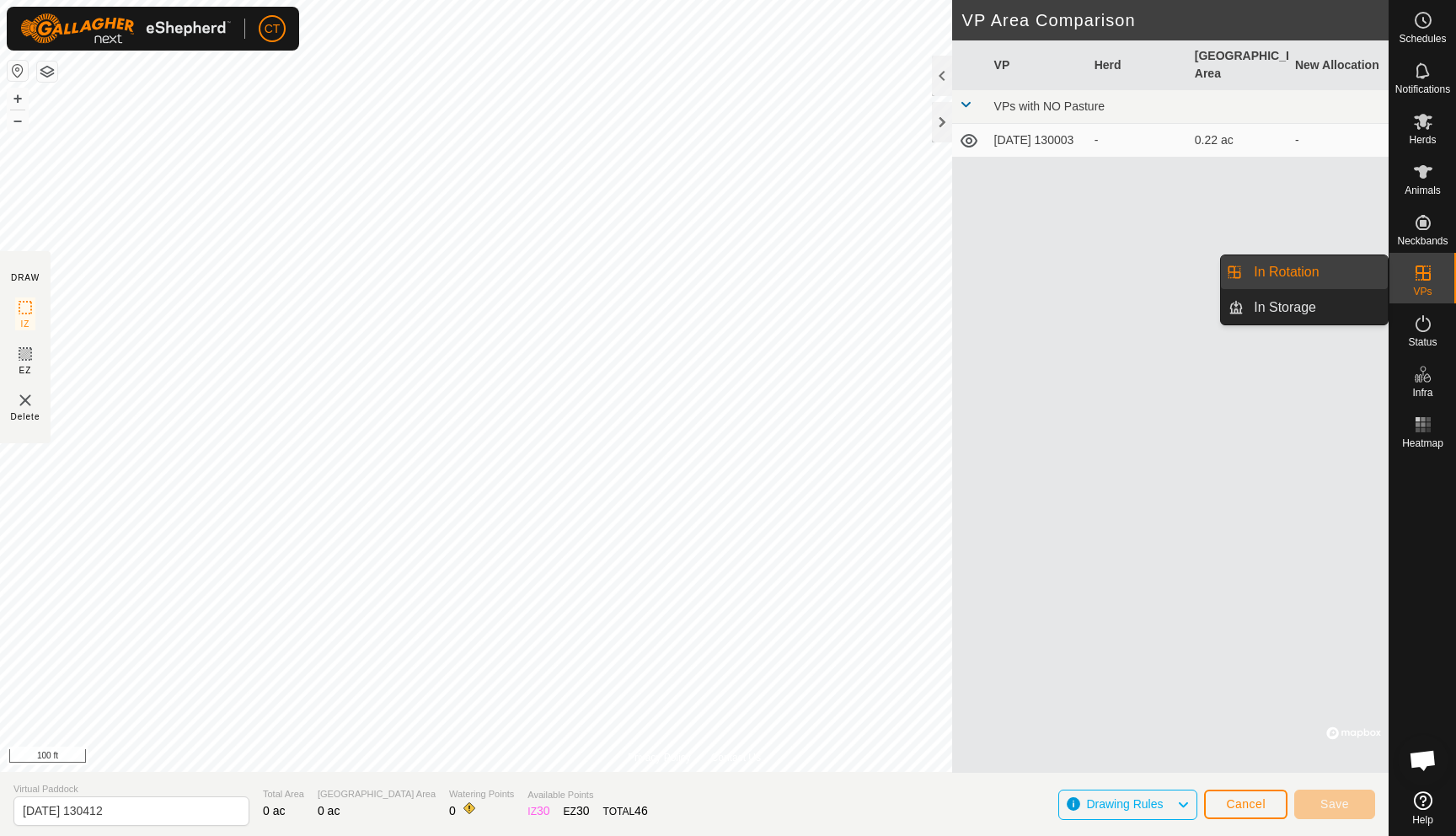
click at [1078, 275] on icon at bounding box center [1423, 272] width 20 height 20
click at [1078, 276] on es-virtualpaddocks-svg-icon at bounding box center [1423, 273] width 31 height 27
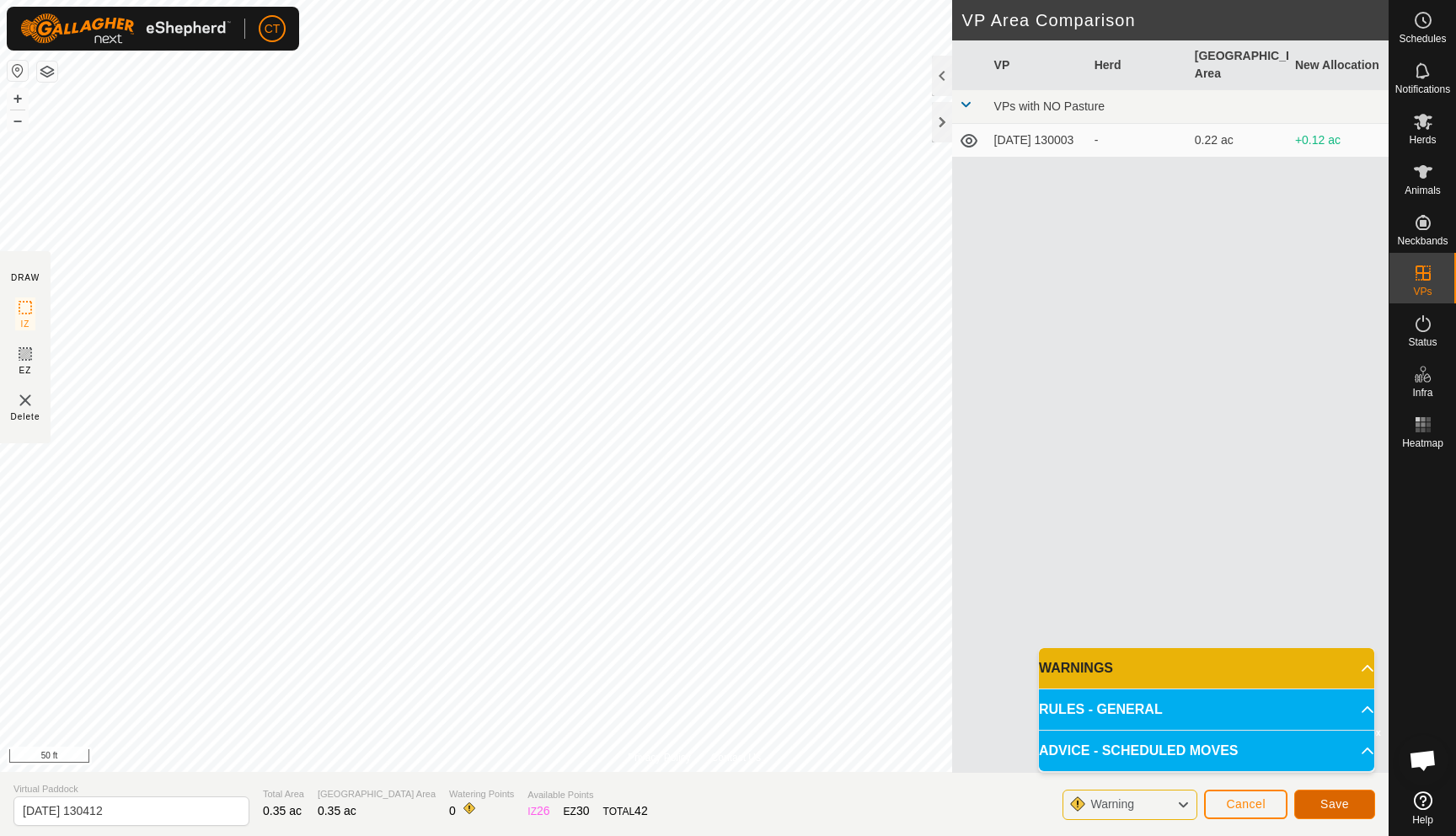
click at [1078, 728] on button "Save" at bounding box center [1335, 805] width 81 height 30
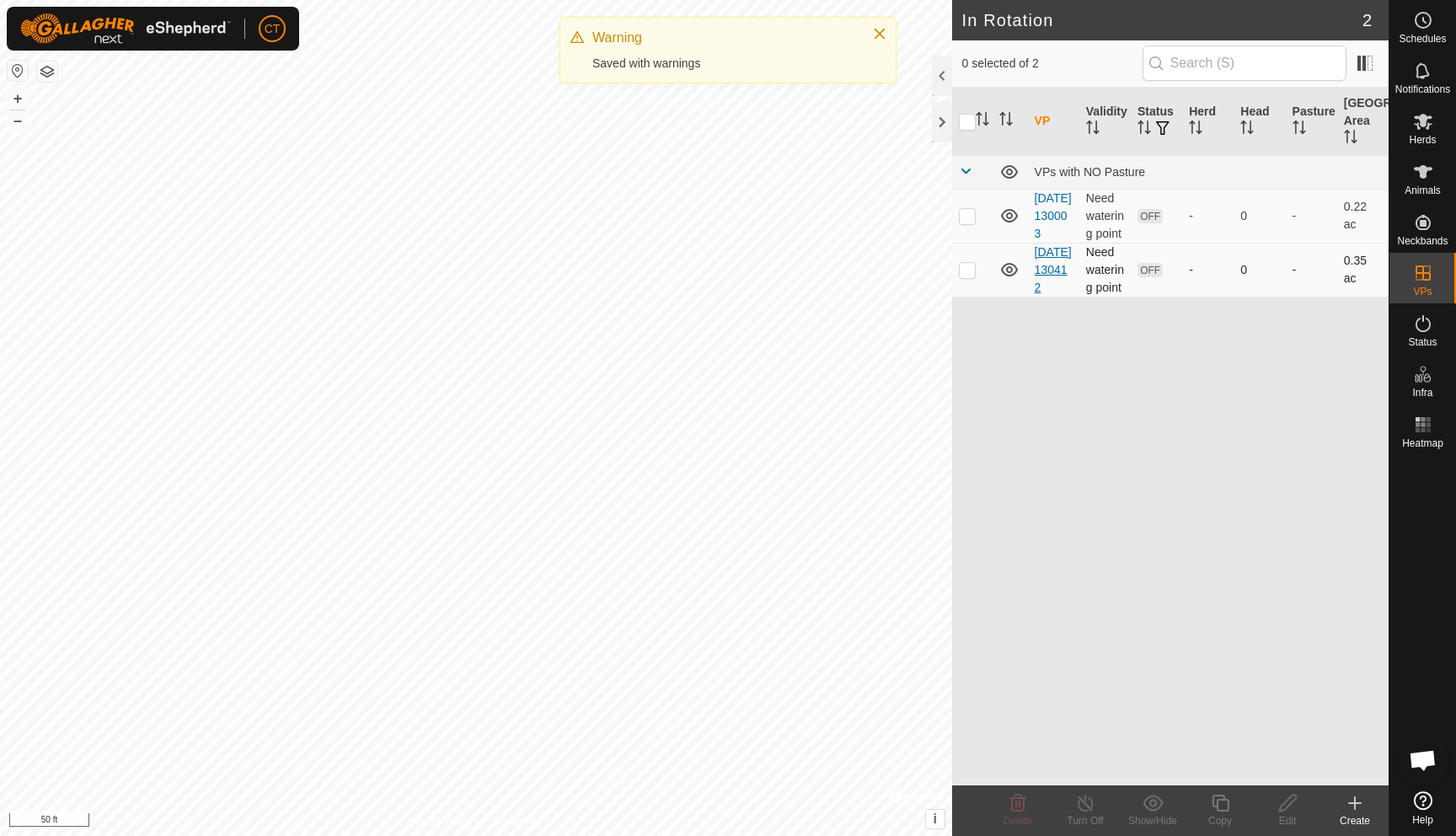
click at [1039, 285] on link "[DATE] 130412" at bounding box center [1053, 270] width 38 height 49
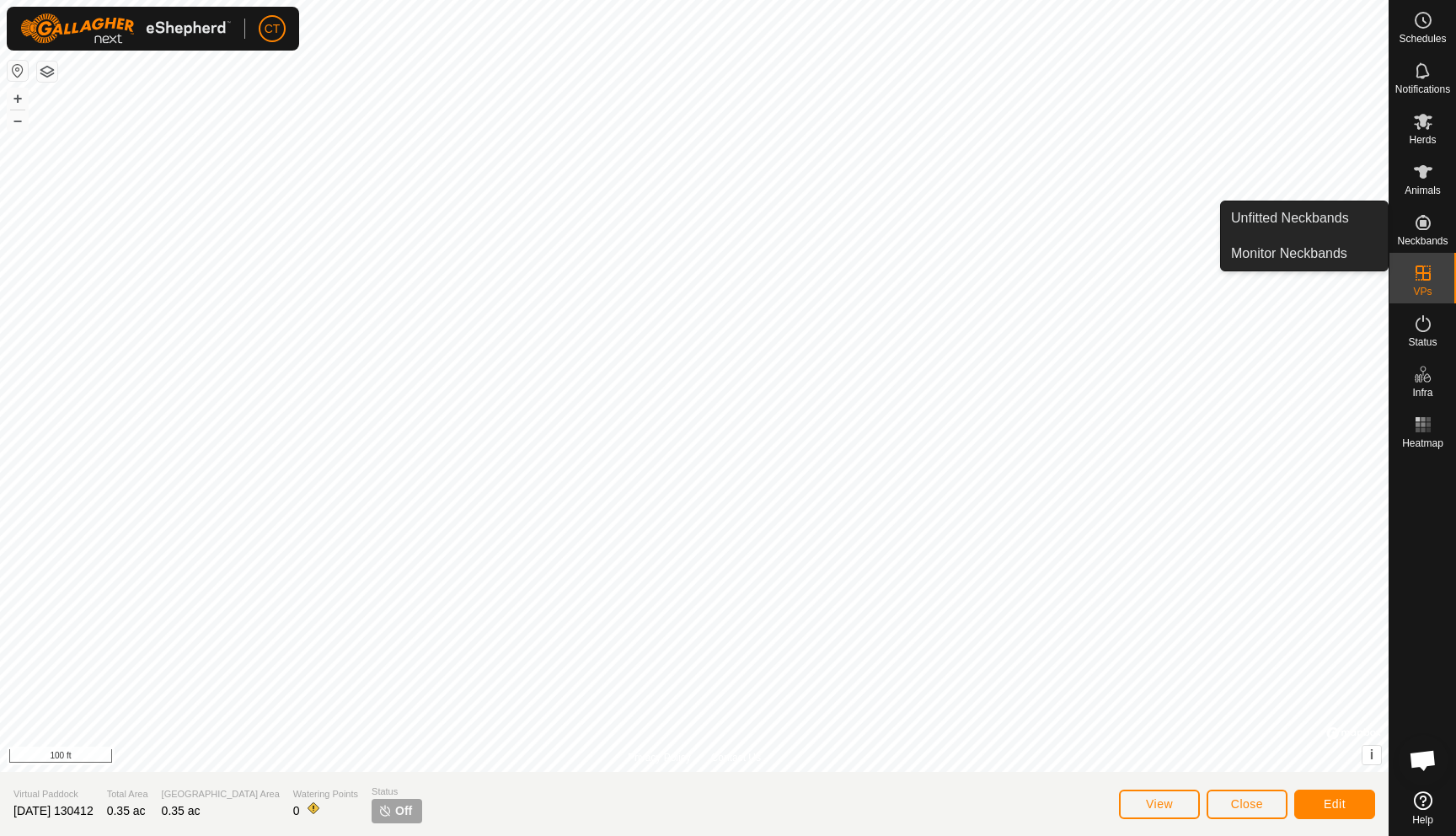
click at [1078, 223] on icon at bounding box center [1423, 222] width 15 height 15
click at [1078, 261] on link "Monitor Neckbands" at bounding box center [1304, 253] width 167 height 34
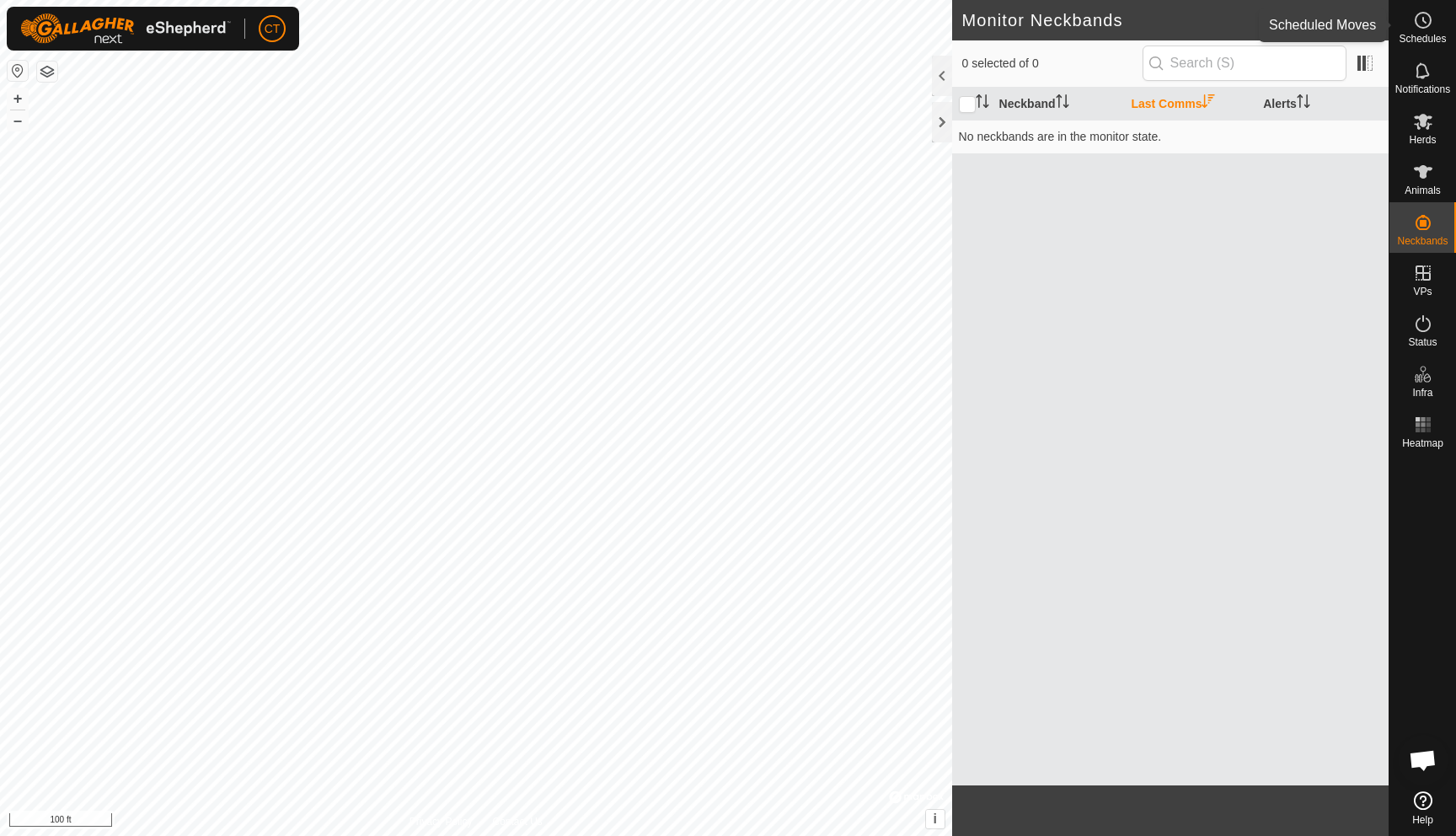
click at [1078, 30] on icon at bounding box center [1423, 20] width 20 height 20
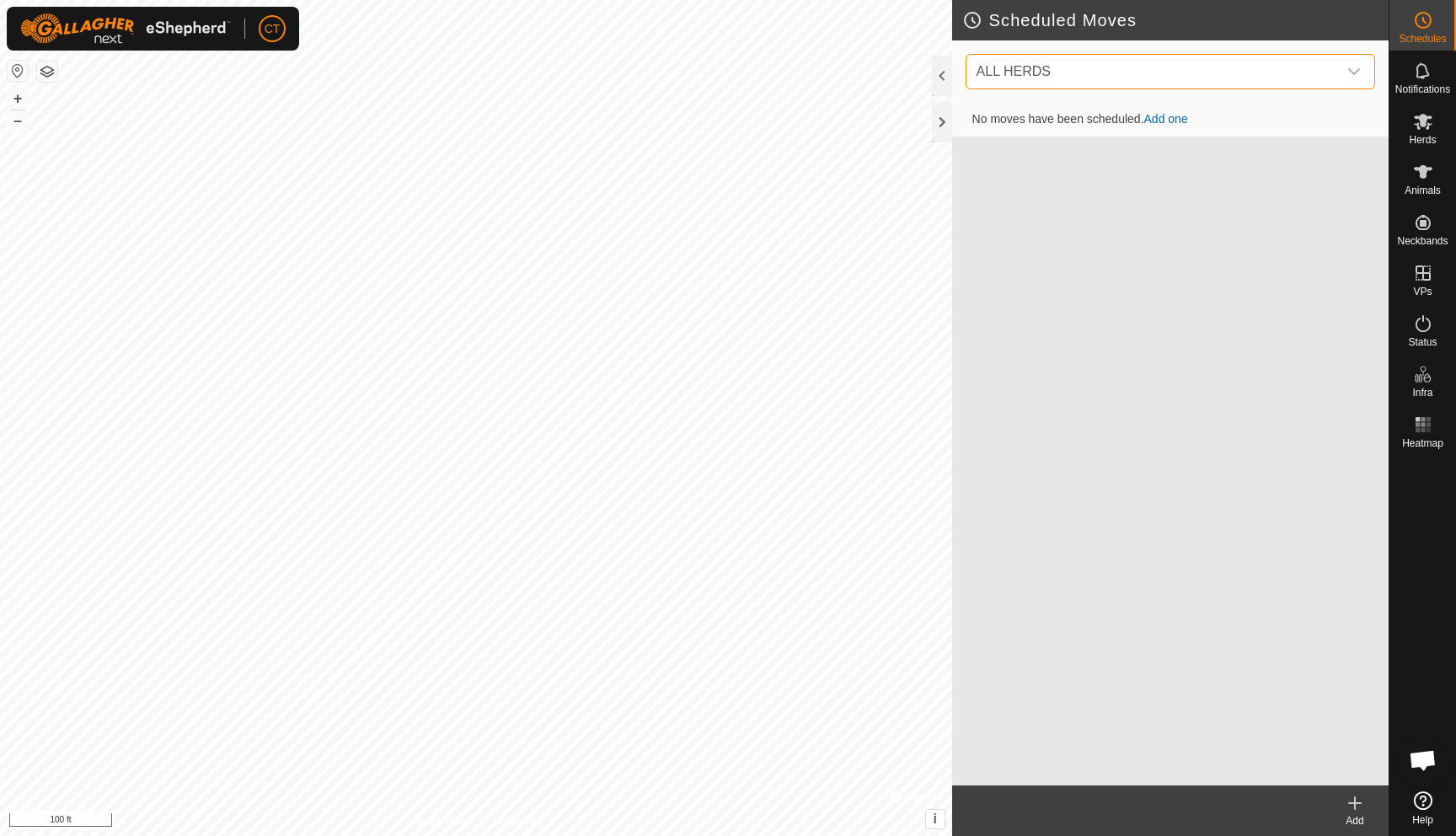
click at [1078, 78] on span "ALL HERDS" at bounding box center [1153, 72] width 367 height 34
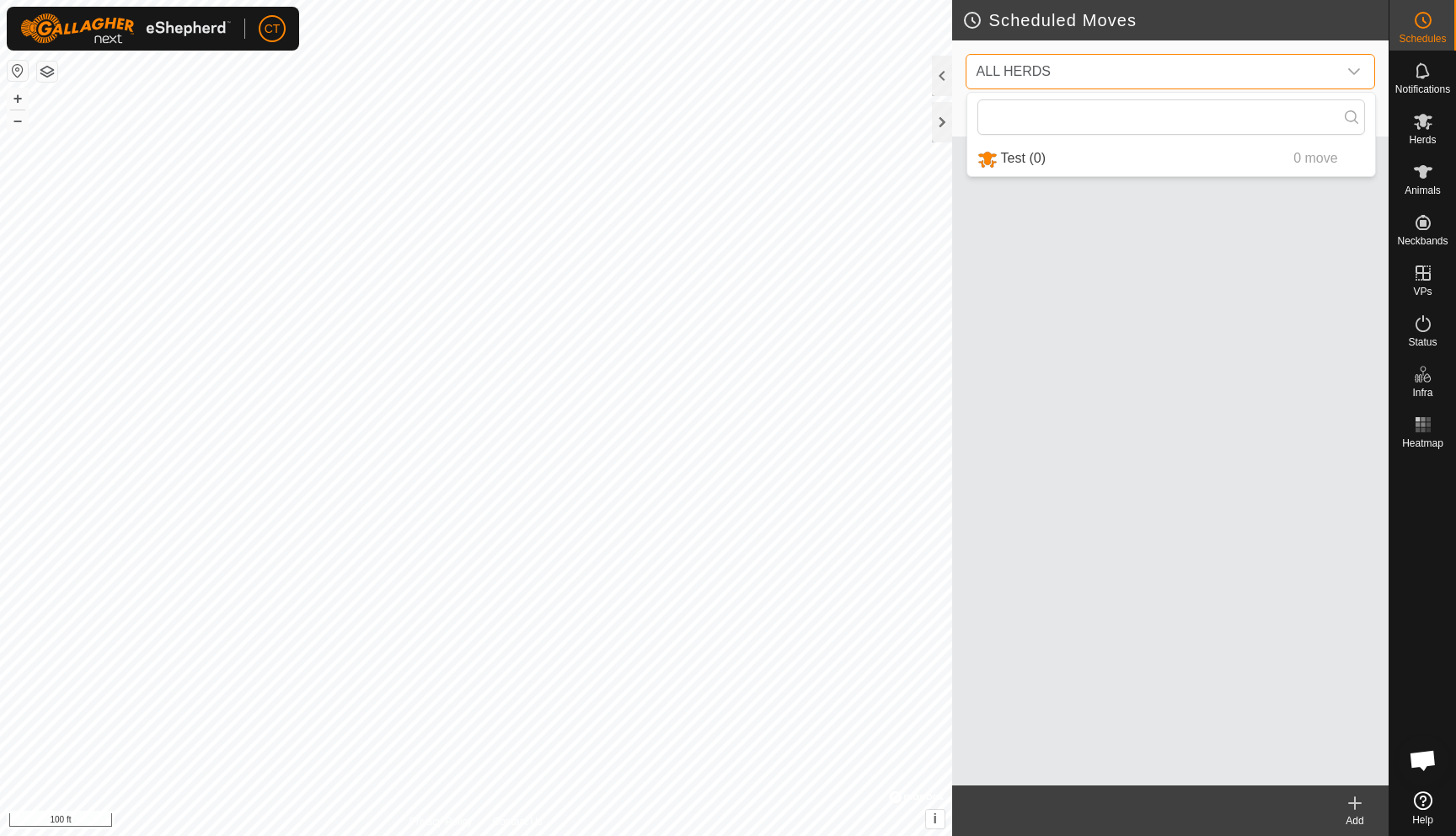
click at [1078, 78] on span "ALL HERDS" at bounding box center [1153, 72] width 367 height 34
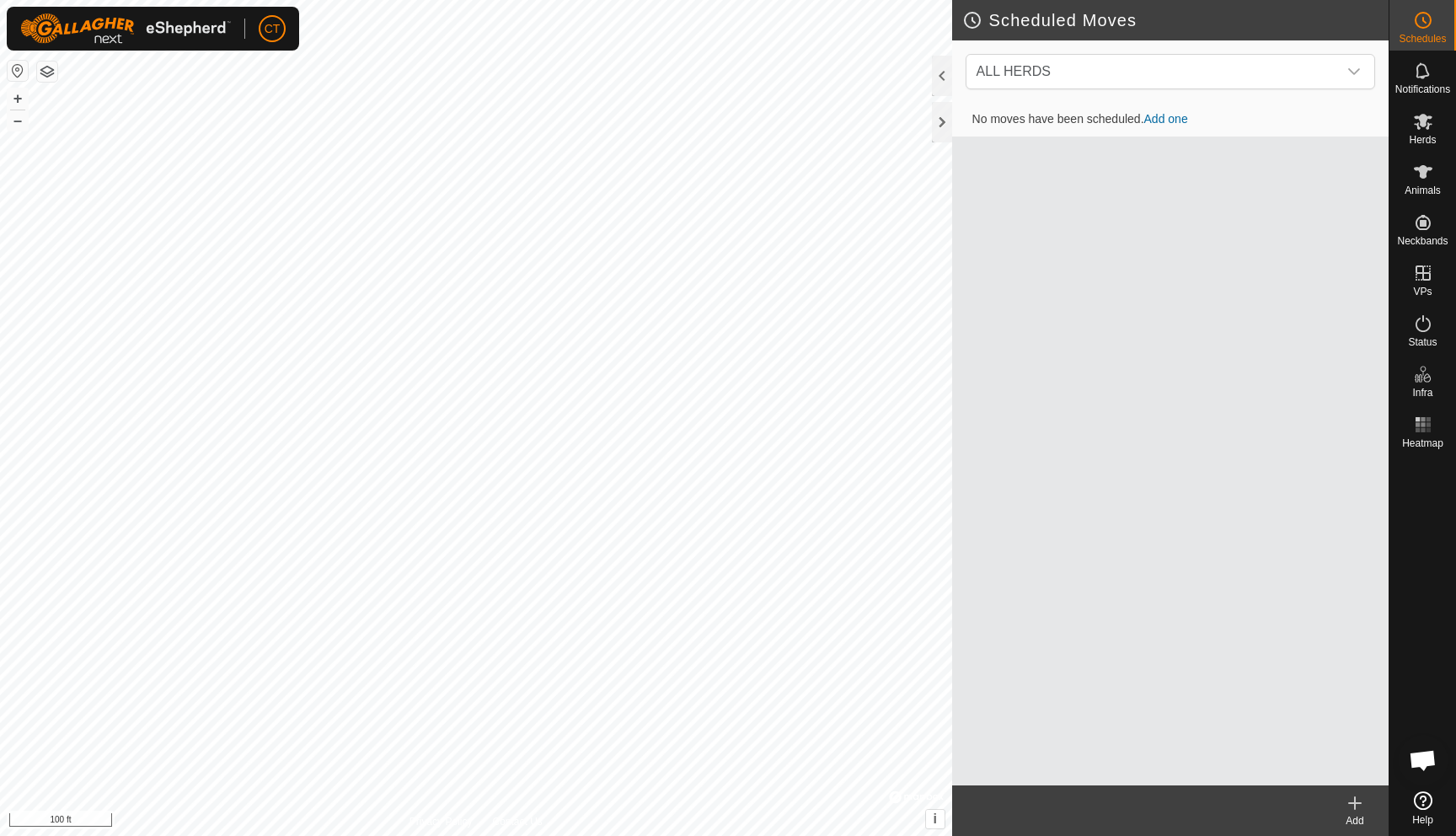
click at [1078, 240] on div "No moves have been scheduled. Add one" at bounding box center [1171, 444] width 436 height 682
